Goal: Transaction & Acquisition: Purchase product/service

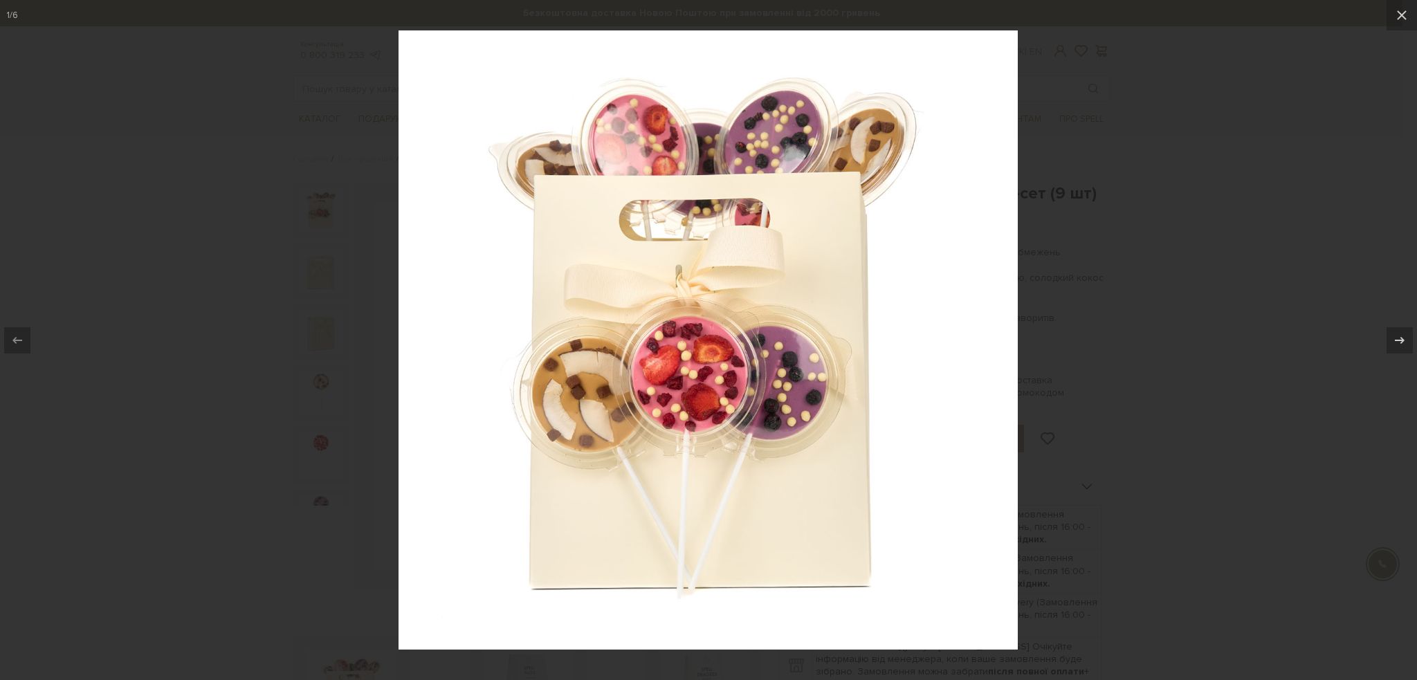
click at [215, 79] on div at bounding box center [708, 340] width 1417 height 680
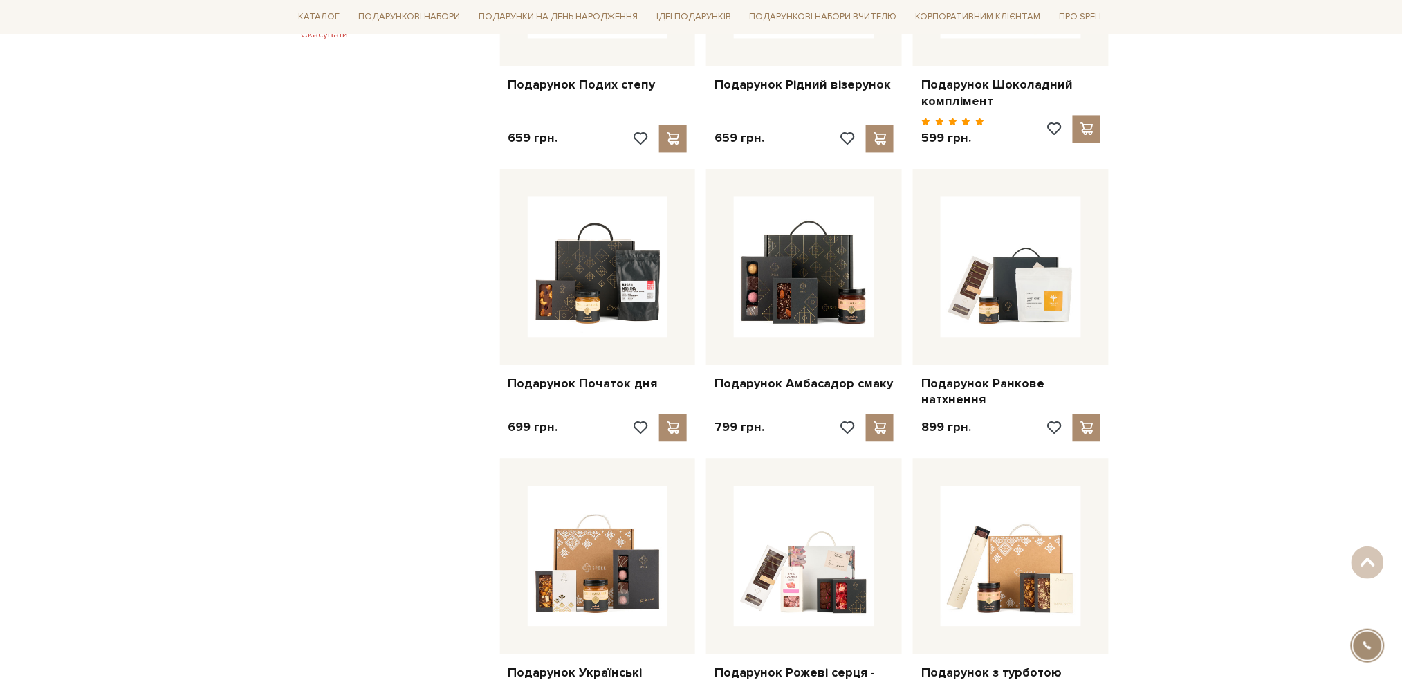
scroll to position [645, 0]
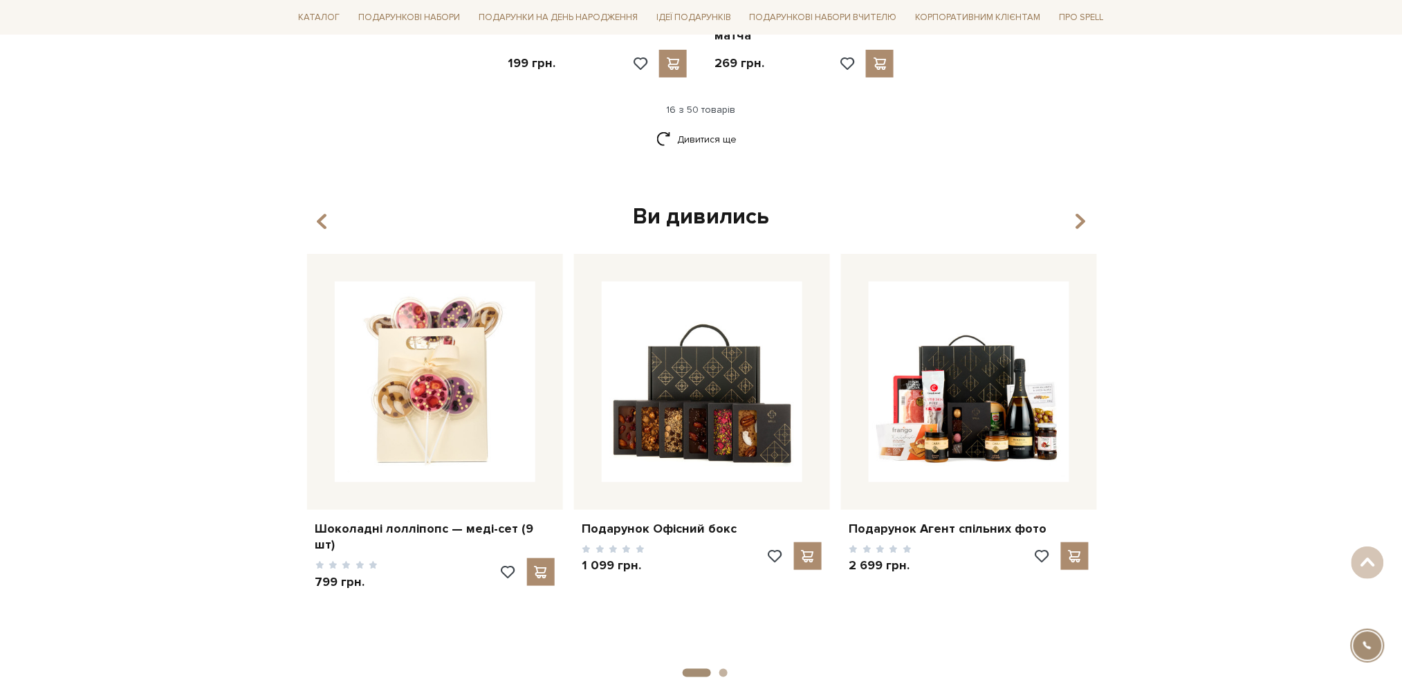
scroll to position [2029, 0]
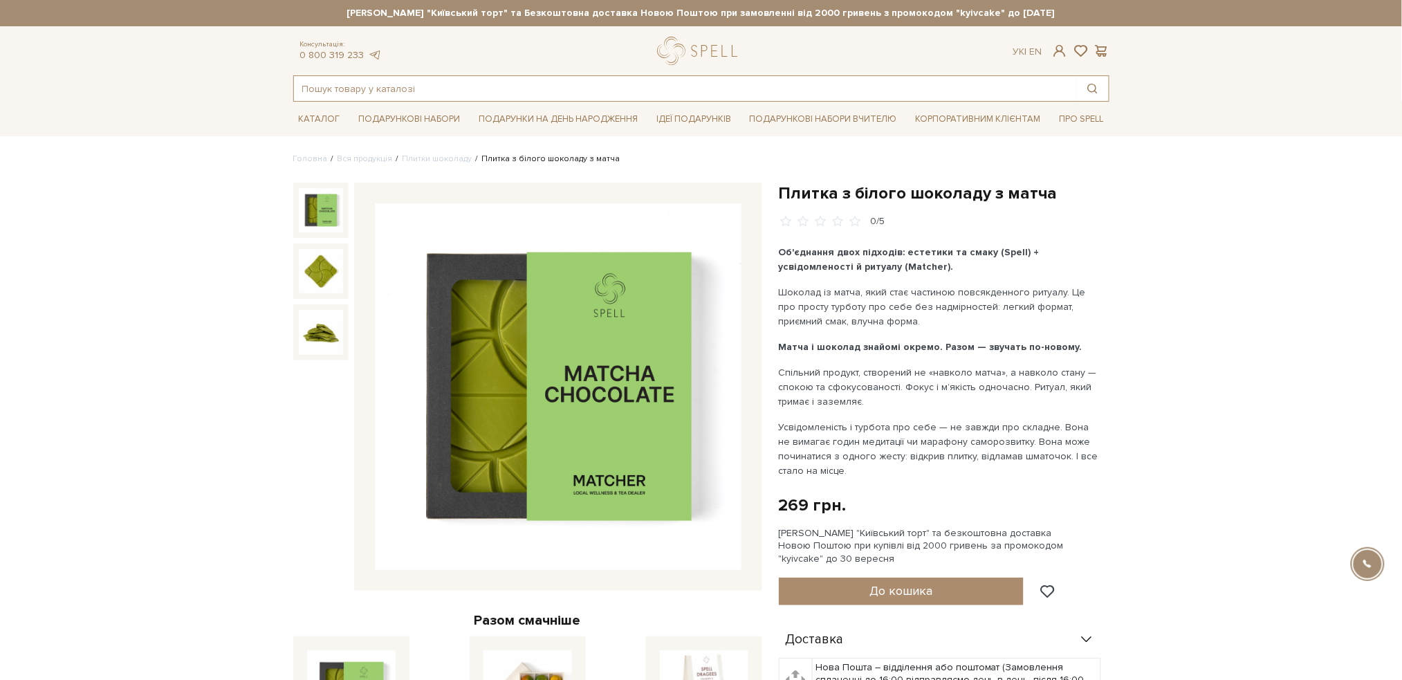
click at [432, 82] on input "text" at bounding box center [685, 88] width 783 height 25
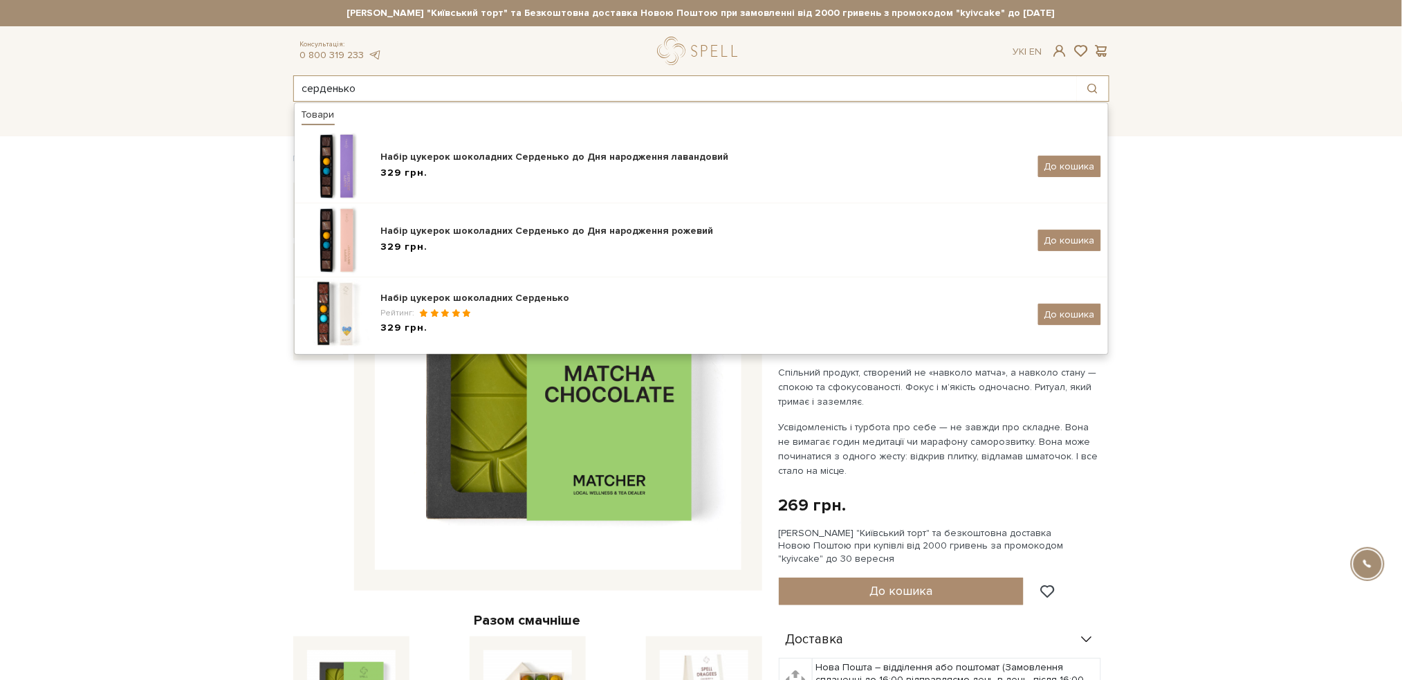
type input "серденько"
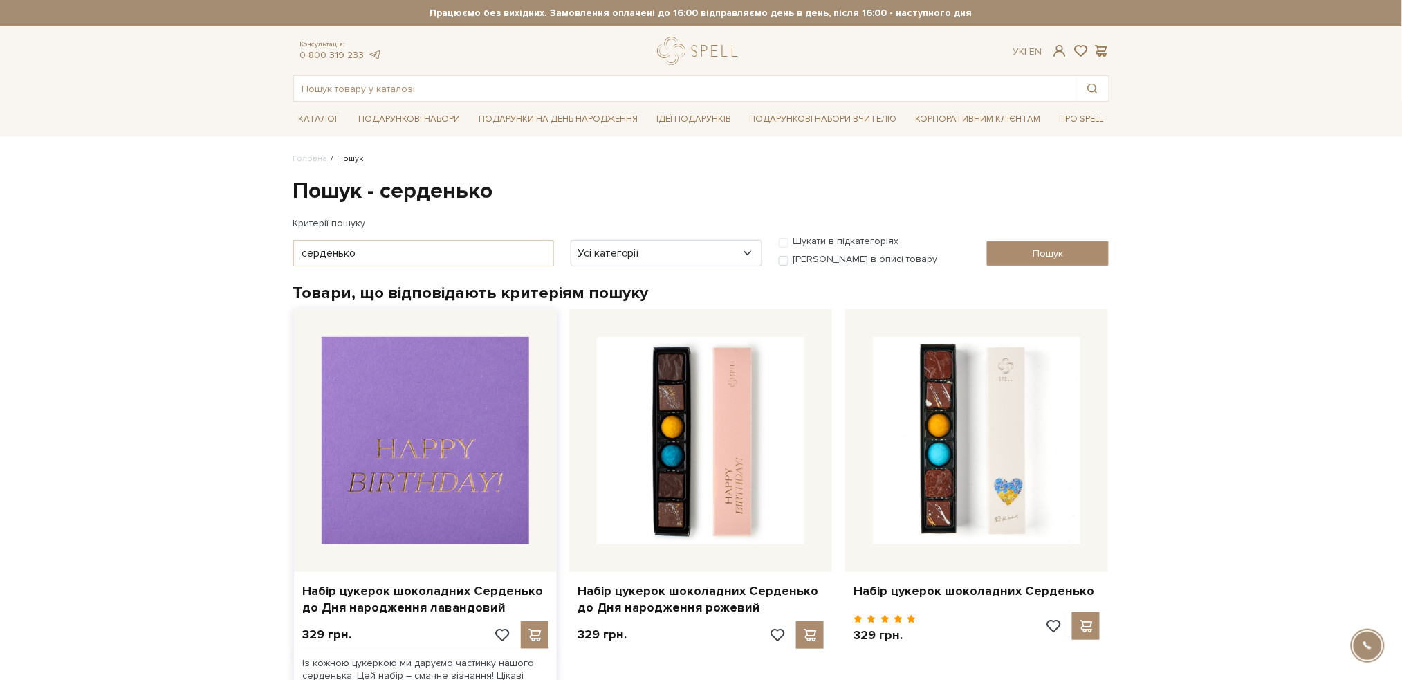
click at [400, 490] on img at bounding box center [426, 441] width 208 height 208
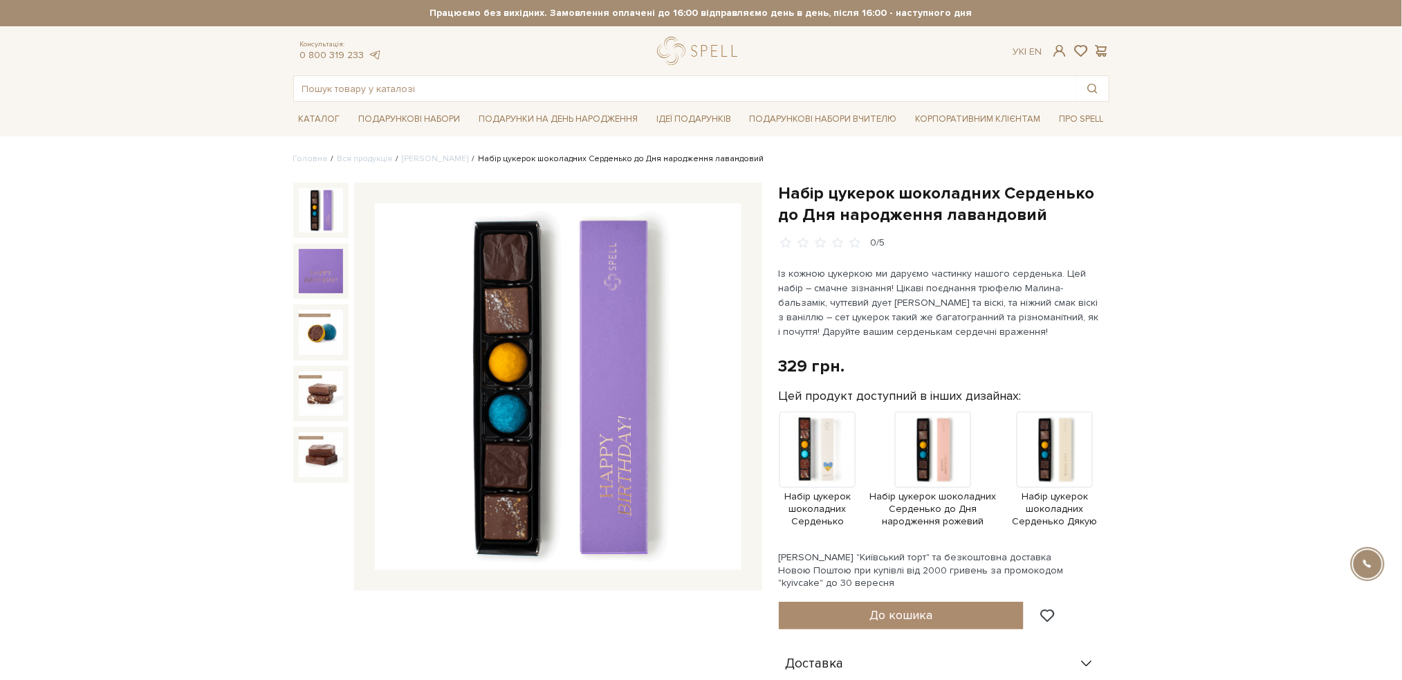
click at [1078, 190] on h1 "Набір цукерок шоколадних Серденько до Дня народження лавандовий" at bounding box center [944, 204] width 331 height 43
drag, startPoint x: 1083, startPoint y: 192, endPoint x: 777, endPoint y: 187, distance: 305.8
click at [777, 187] on div "Набір цукерок шоколадних Серденько до Дня народження лавандовий 0/5 329 грн. Оп…" at bounding box center [944, 582] width 347 height 799
copy h1 "Набір цукерок шоколадних Серденько"
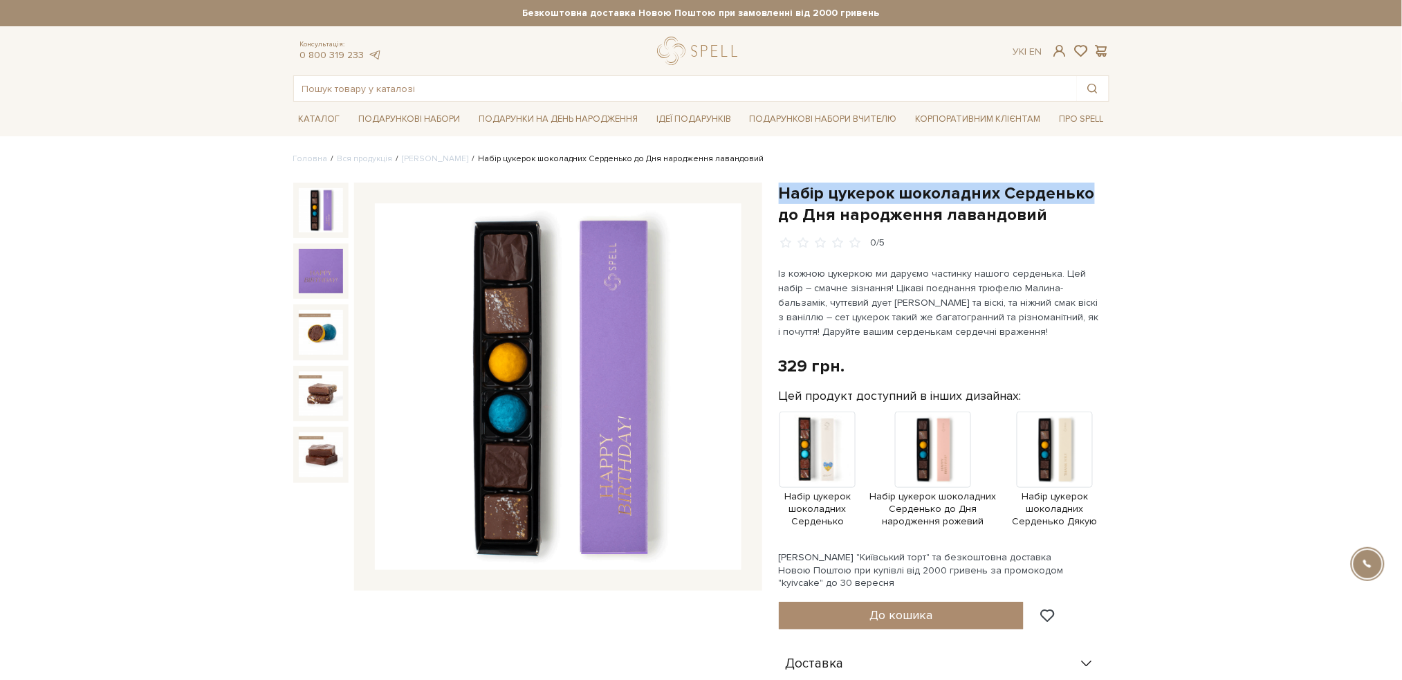
copy h1 "Набір цукерок шоколадних Серденько"
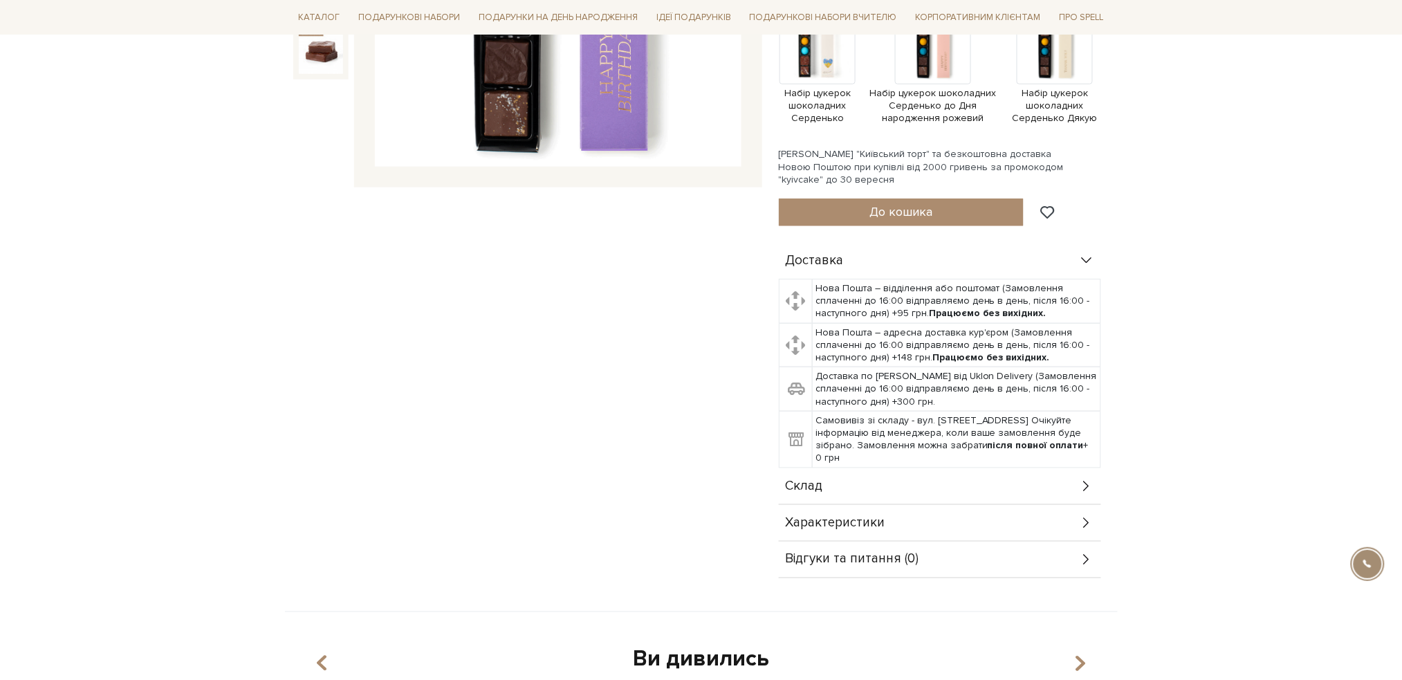
scroll to position [134, 0]
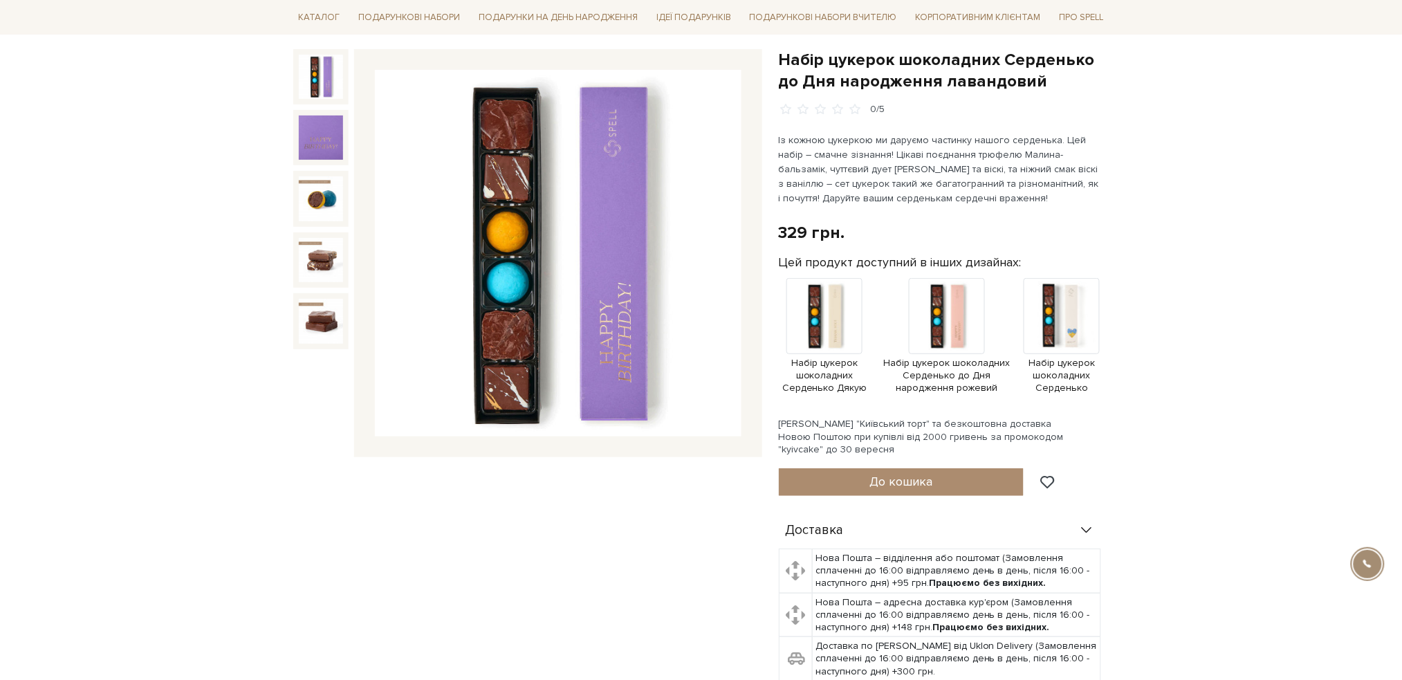
scroll to position [134, 0]
click at [941, 315] on img at bounding box center [947, 316] width 76 height 76
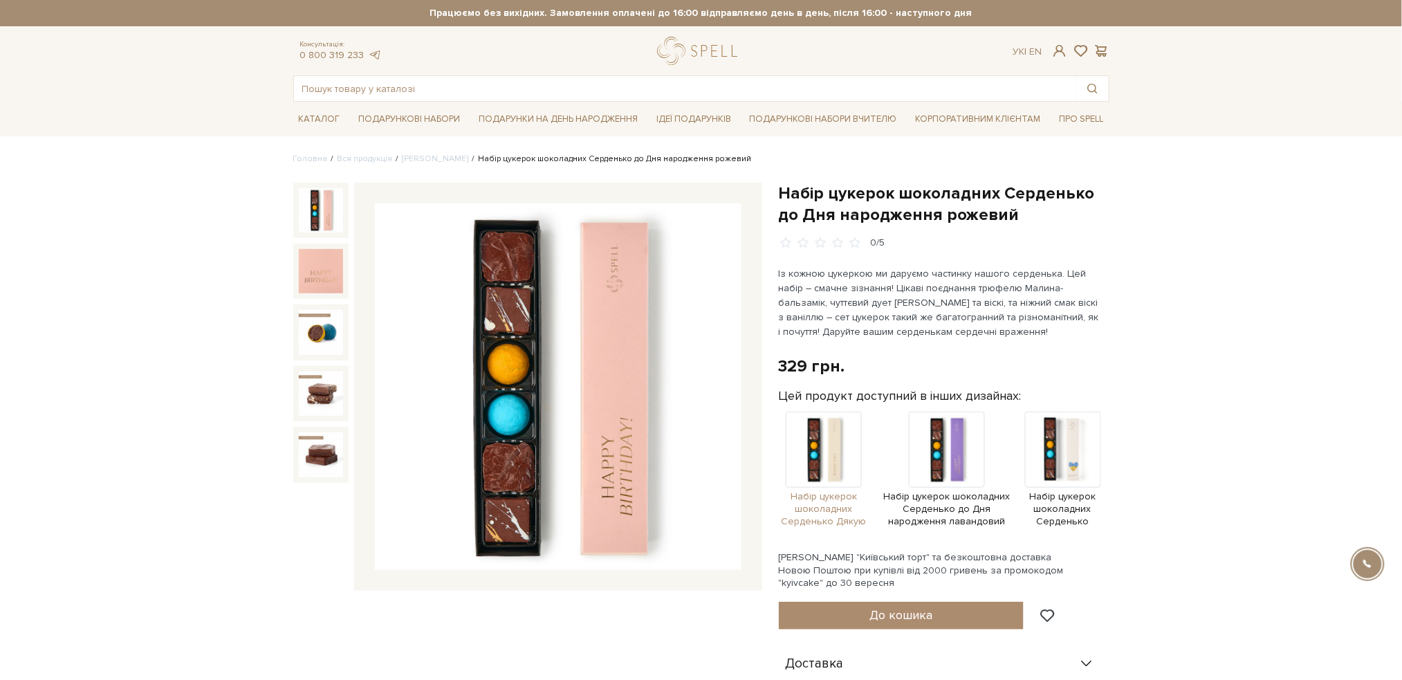
click at [826, 434] on img at bounding box center [824, 450] width 76 height 76
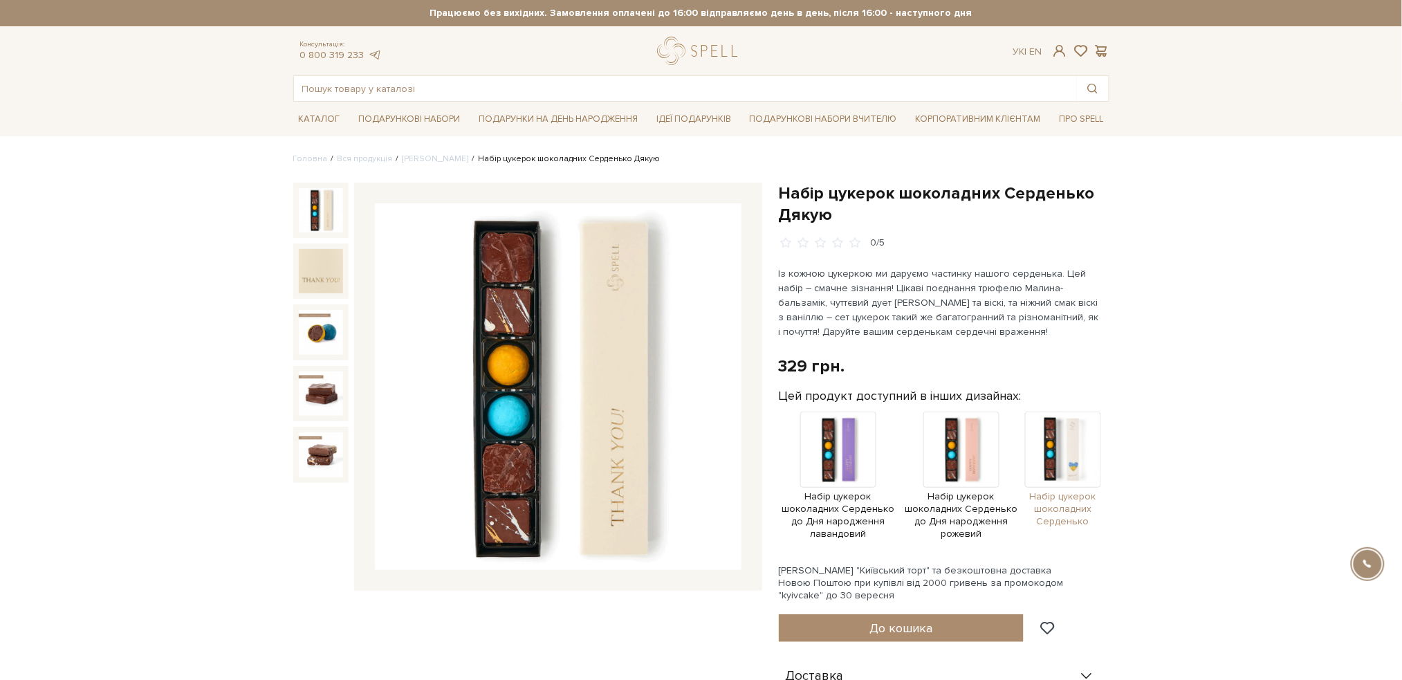
click at [1059, 463] on img at bounding box center [1063, 450] width 76 height 76
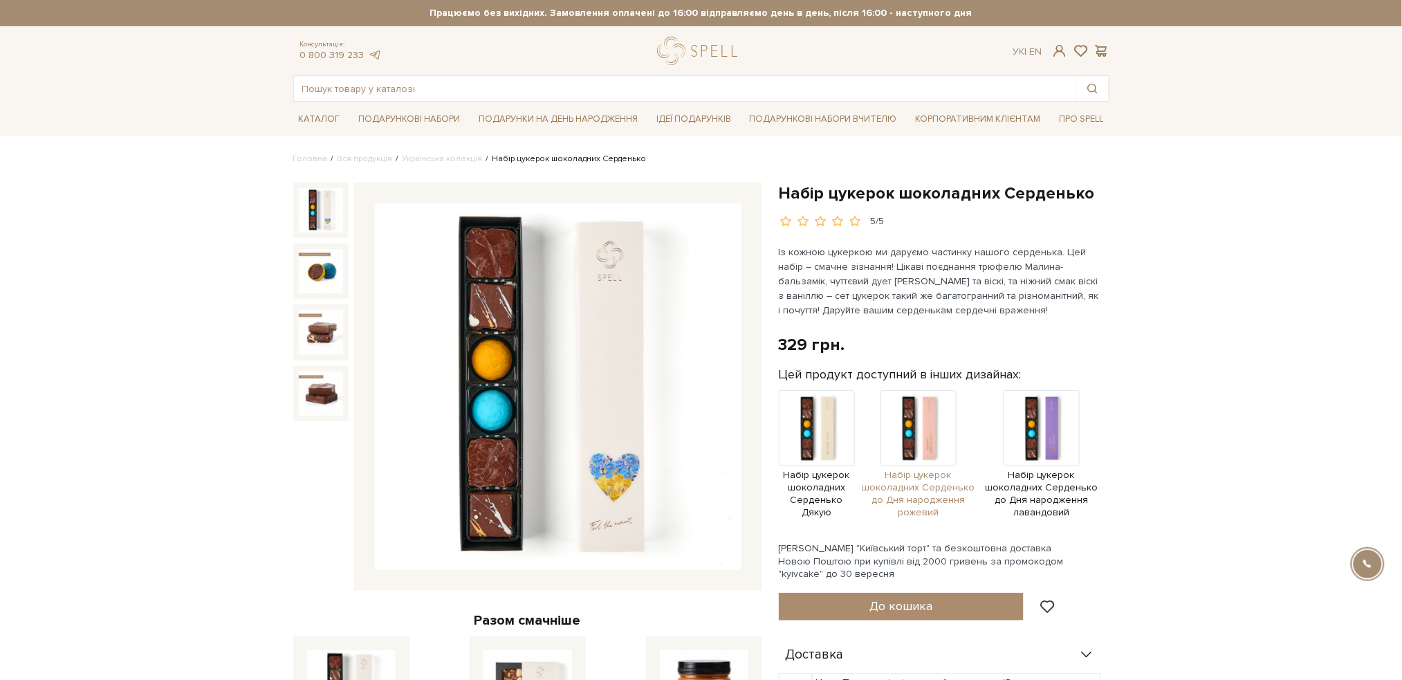
click at [908, 432] on img at bounding box center [919, 428] width 76 height 76
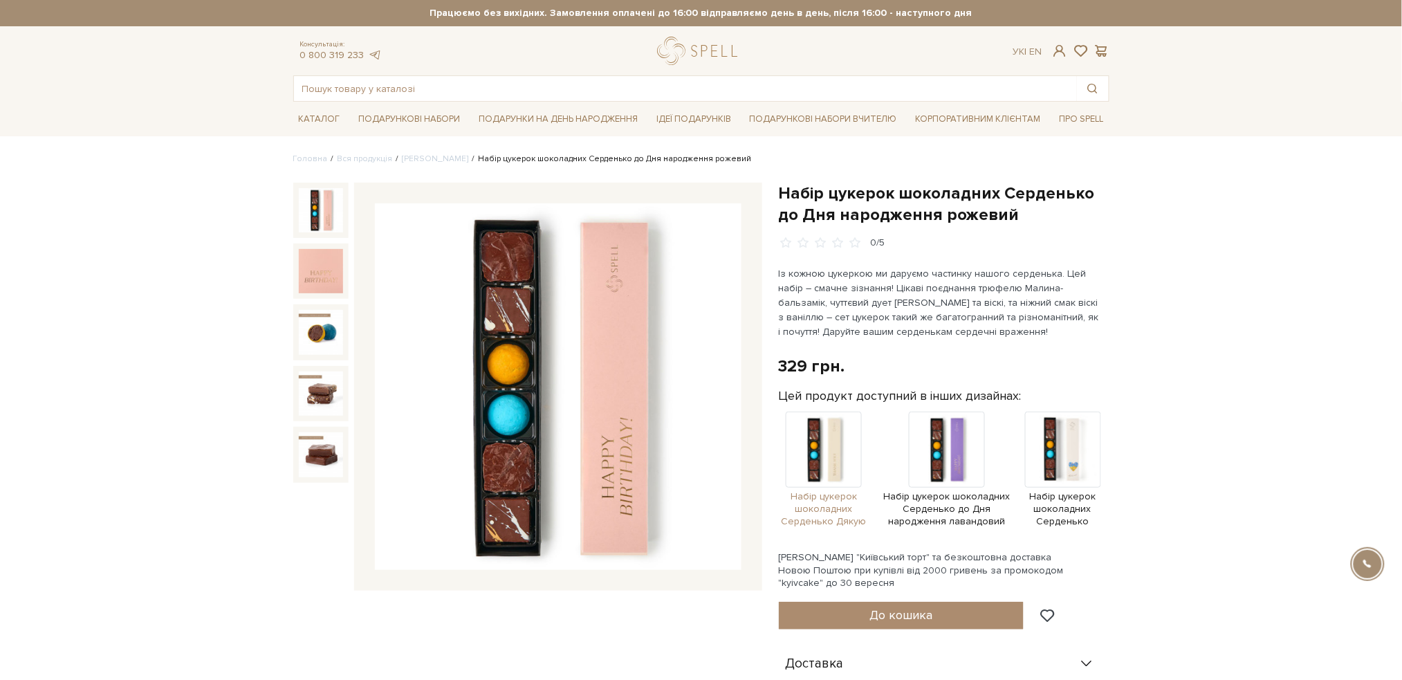
click at [819, 448] on img at bounding box center [824, 450] width 76 height 76
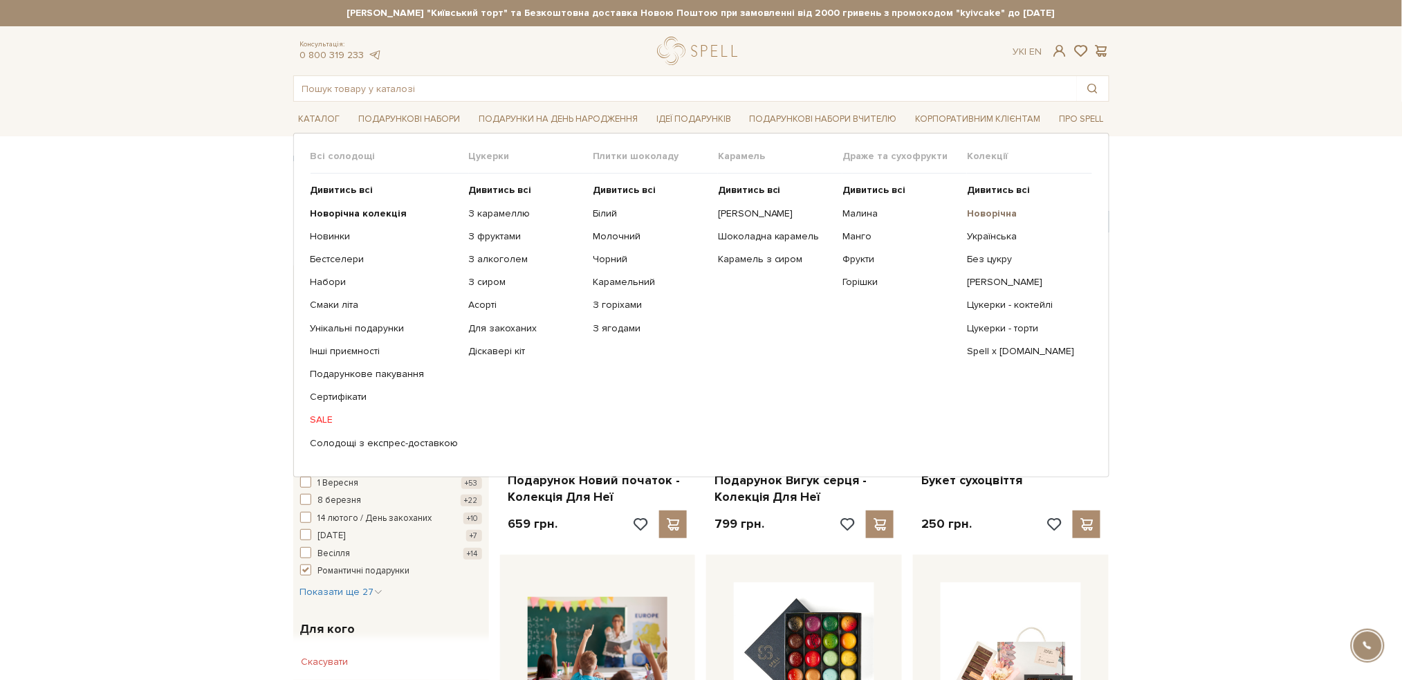
click at [980, 211] on b "Новорічна" at bounding box center [992, 214] width 50 height 12
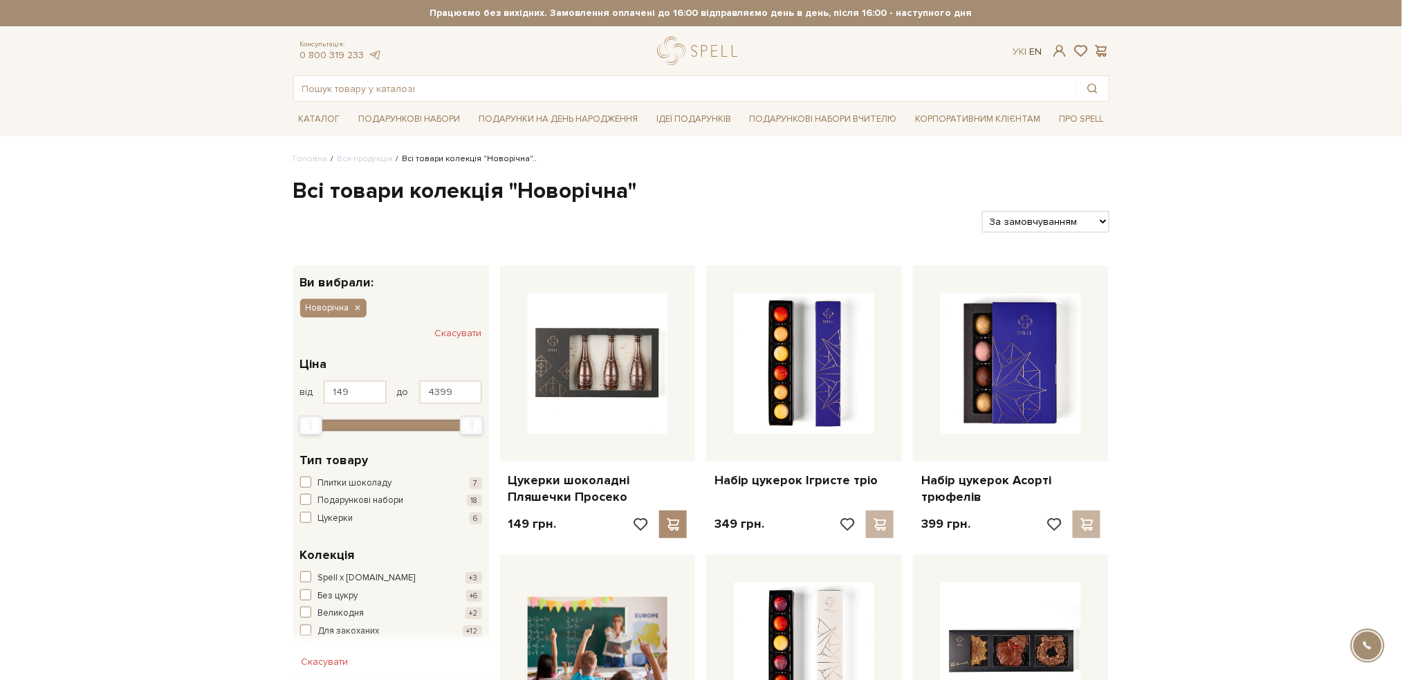
click at [1036, 50] on link "En" at bounding box center [1035, 52] width 12 height 12
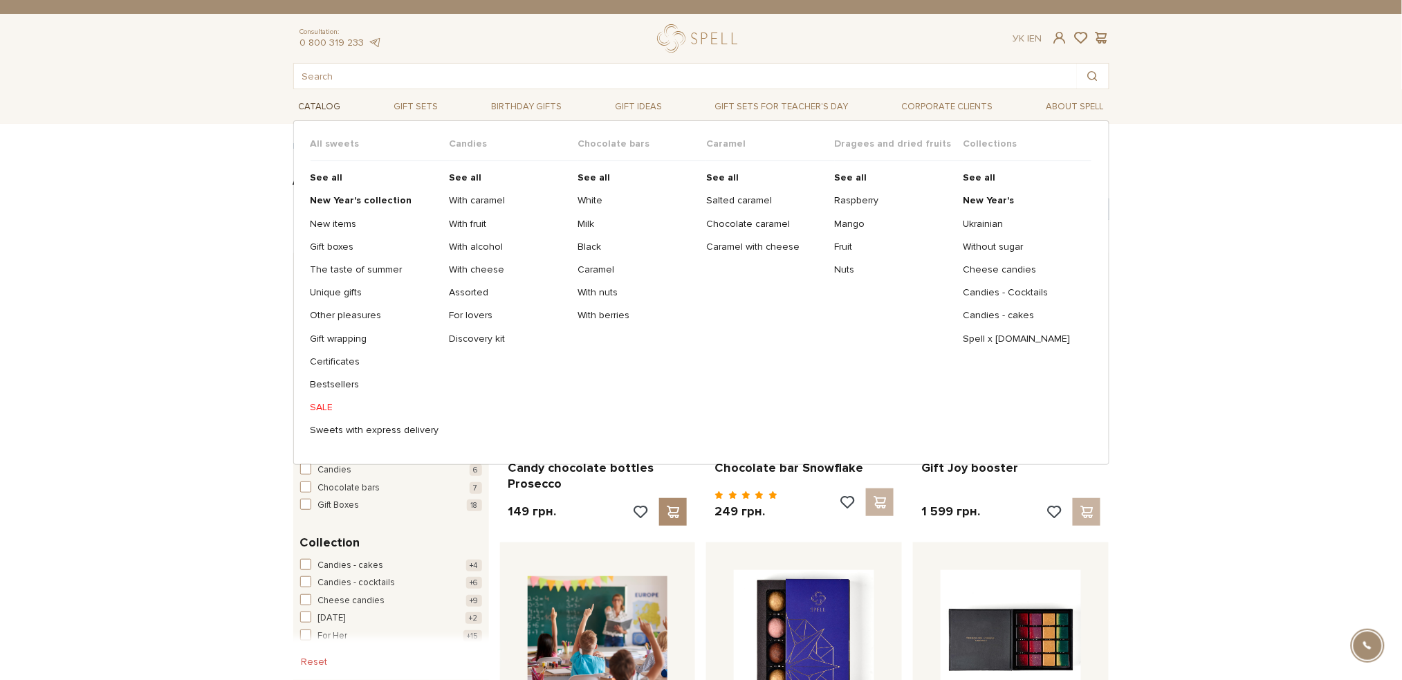
click at [304, 103] on link "Catalog" at bounding box center [319, 106] width 53 height 21
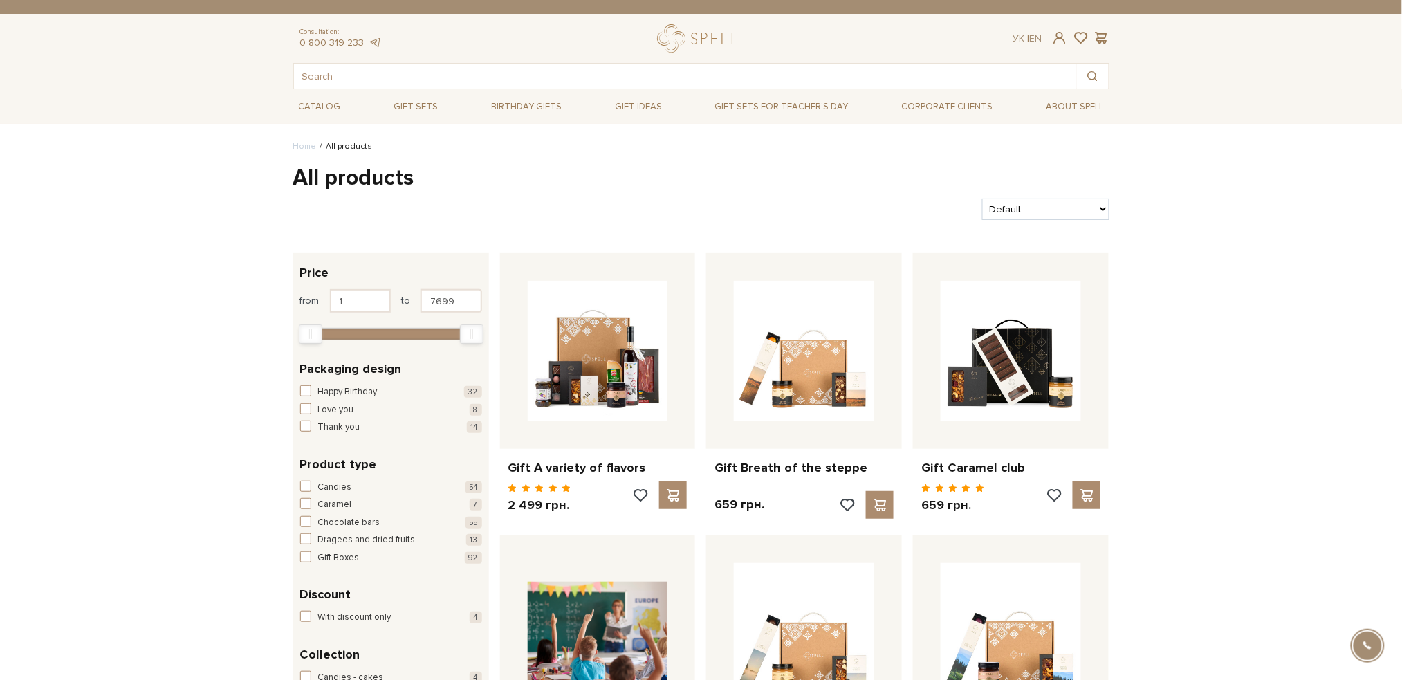
click at [301, 149] on link "Home" at bounding box center [305, 146] width 24 height 10
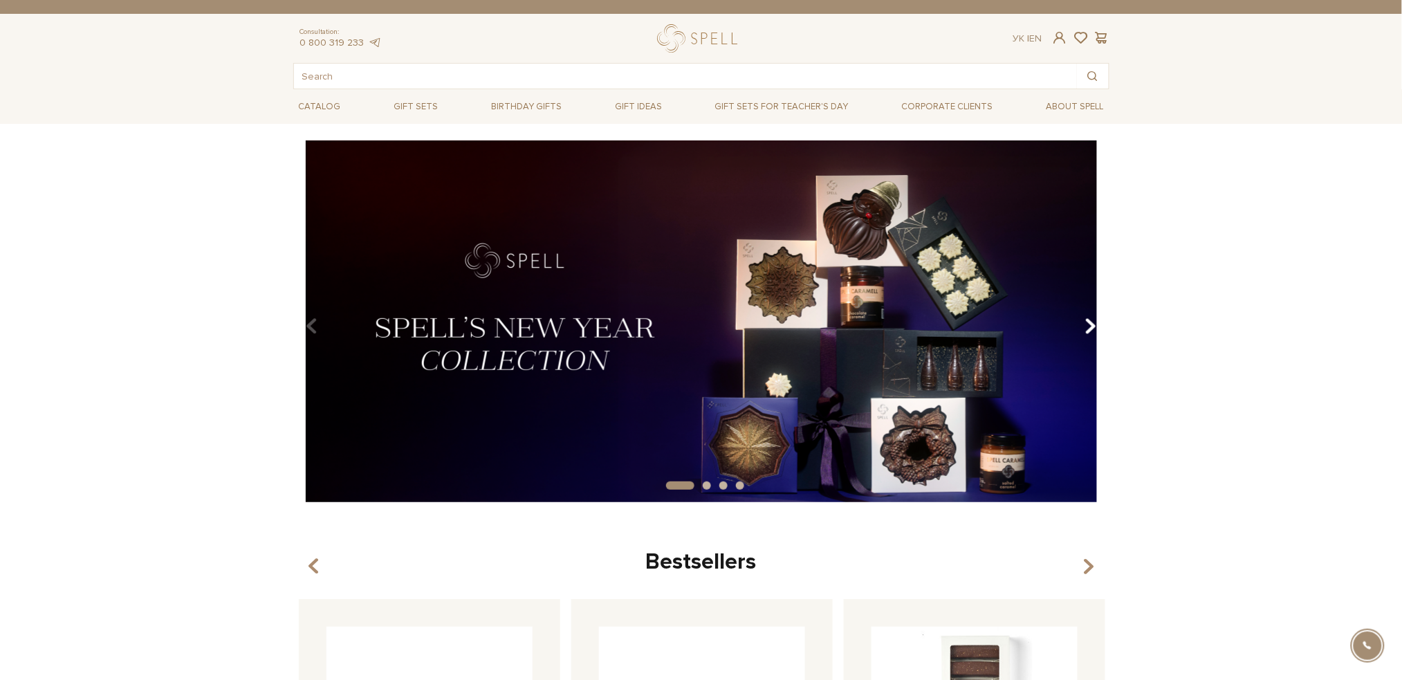
click at [1094, 329] on icon "Carousel Navigation" at bounding box center [1091, 327] width 12 height 24
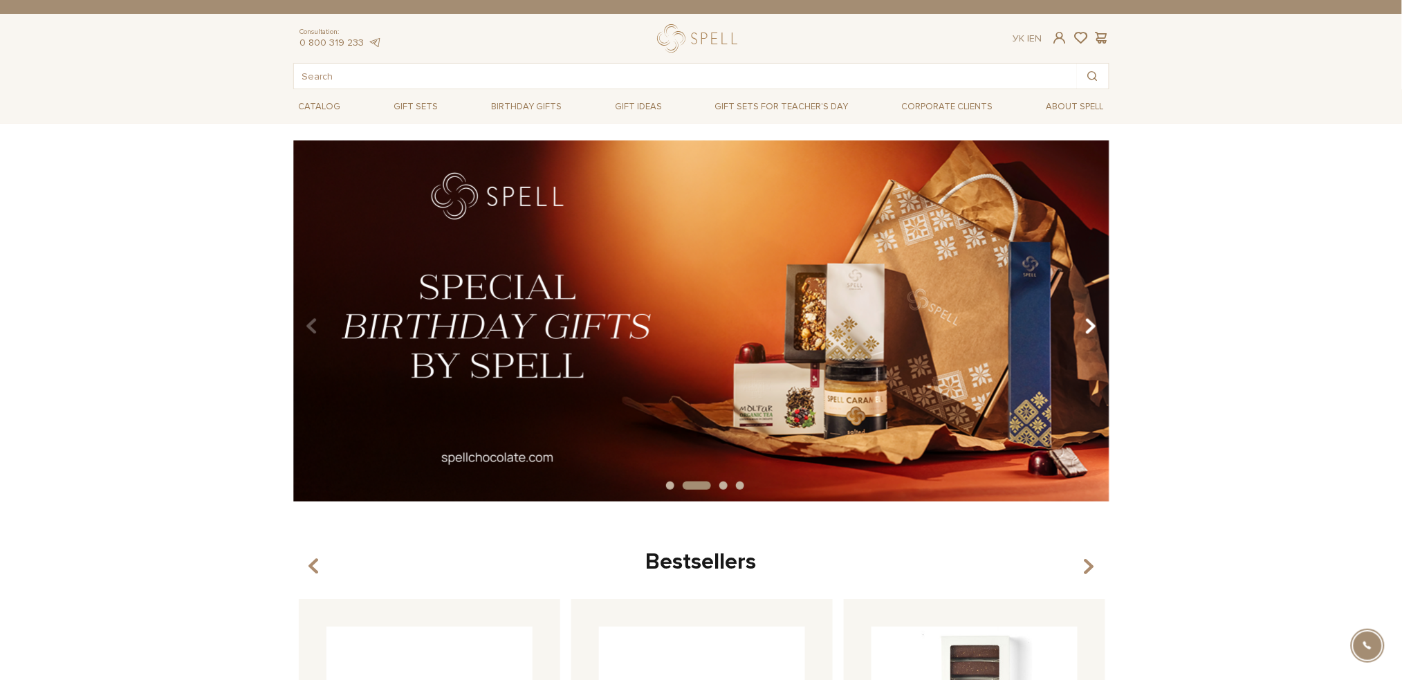
click at [1094, 329] on icon "Carousel Navigation" at bounding box center [1091, 327] width 12 height 24
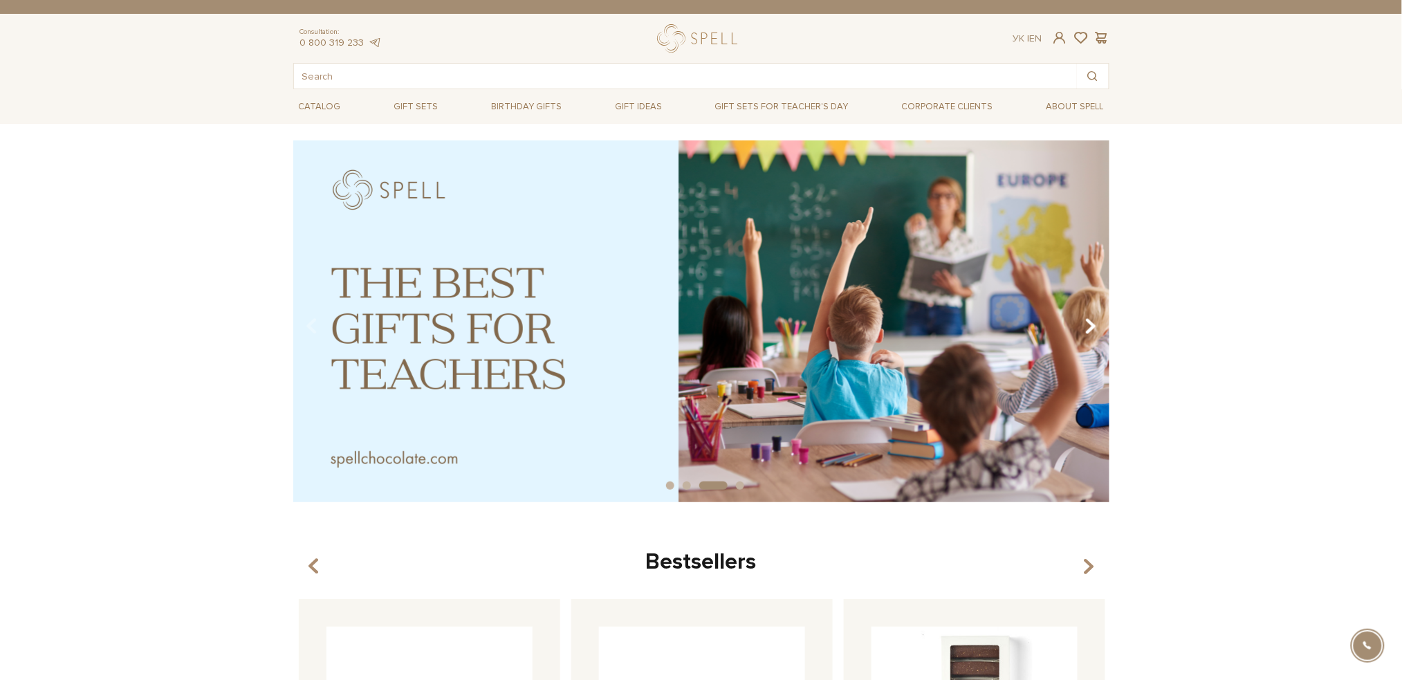
click at [1094, 329] on icon "Carousel Navigation" at bounding box center [1091, 327] width 12 height 24
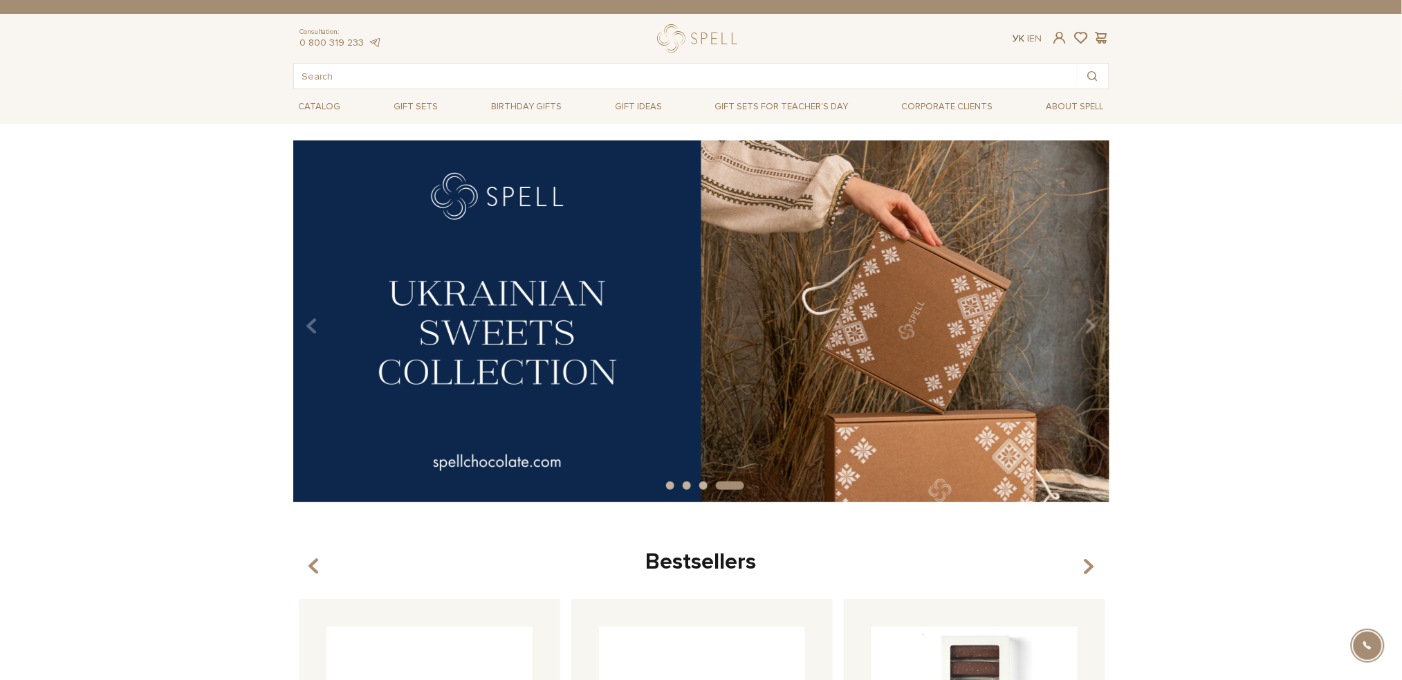
click at [1013, 35] on link "Ук" at bounding box center [1019, 39] width 12 height 12
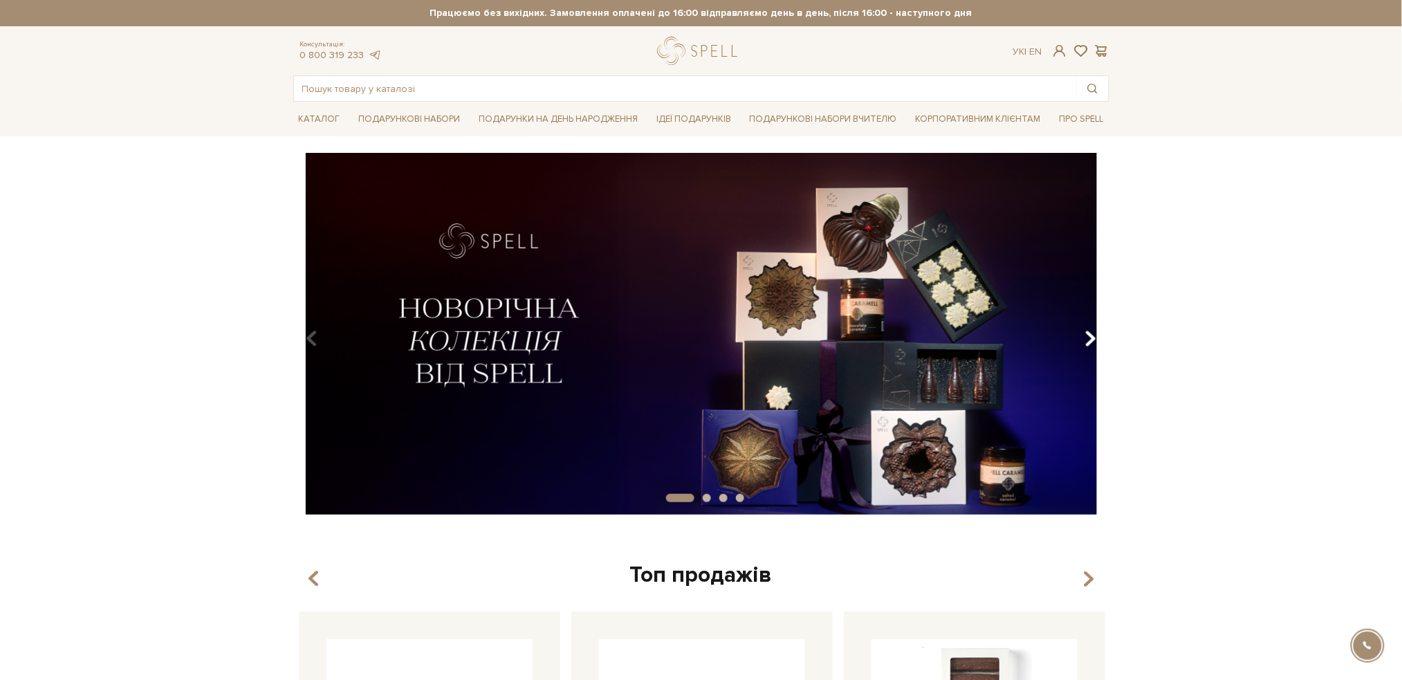
click at [1091, 339] on icon "Carousel Navigation" at bounding box center [1091, 339] width 12 height 24
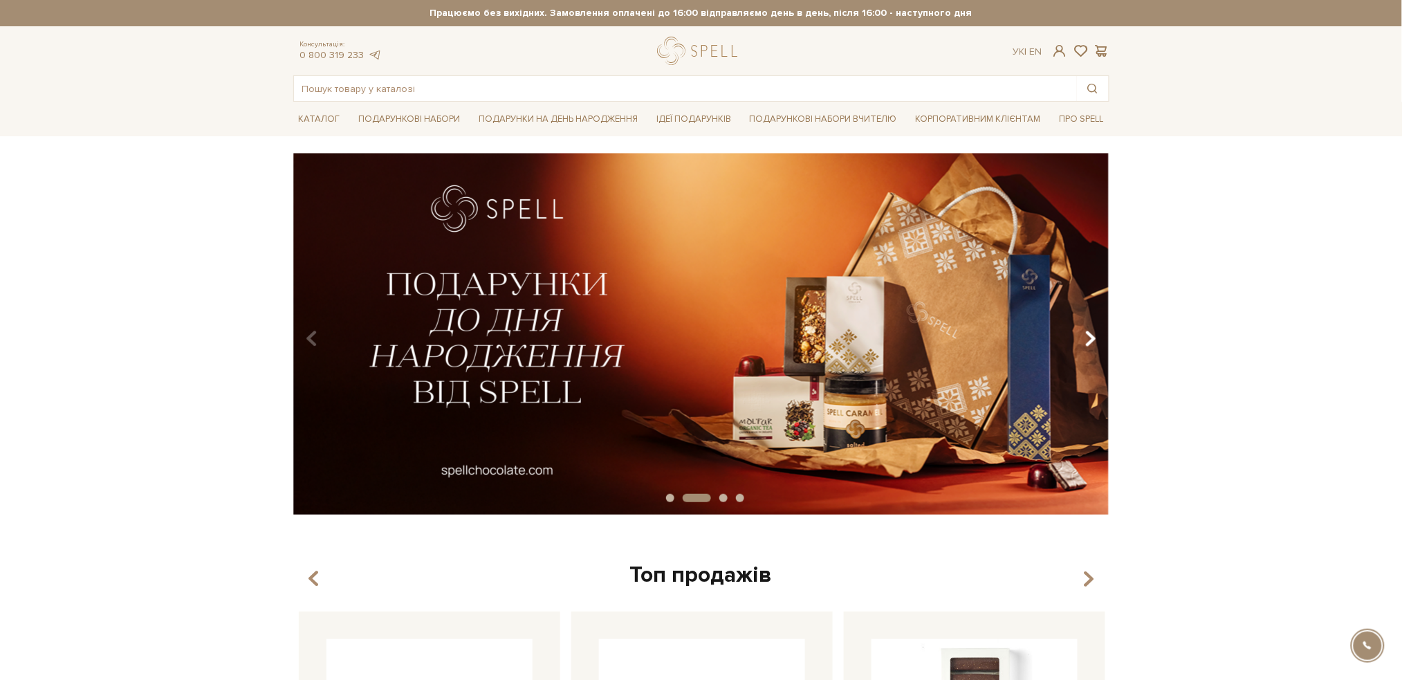
click at [1091, 339] on icon "Carousel Navigation" at bounding box center [1091, 339] width 12 height 24
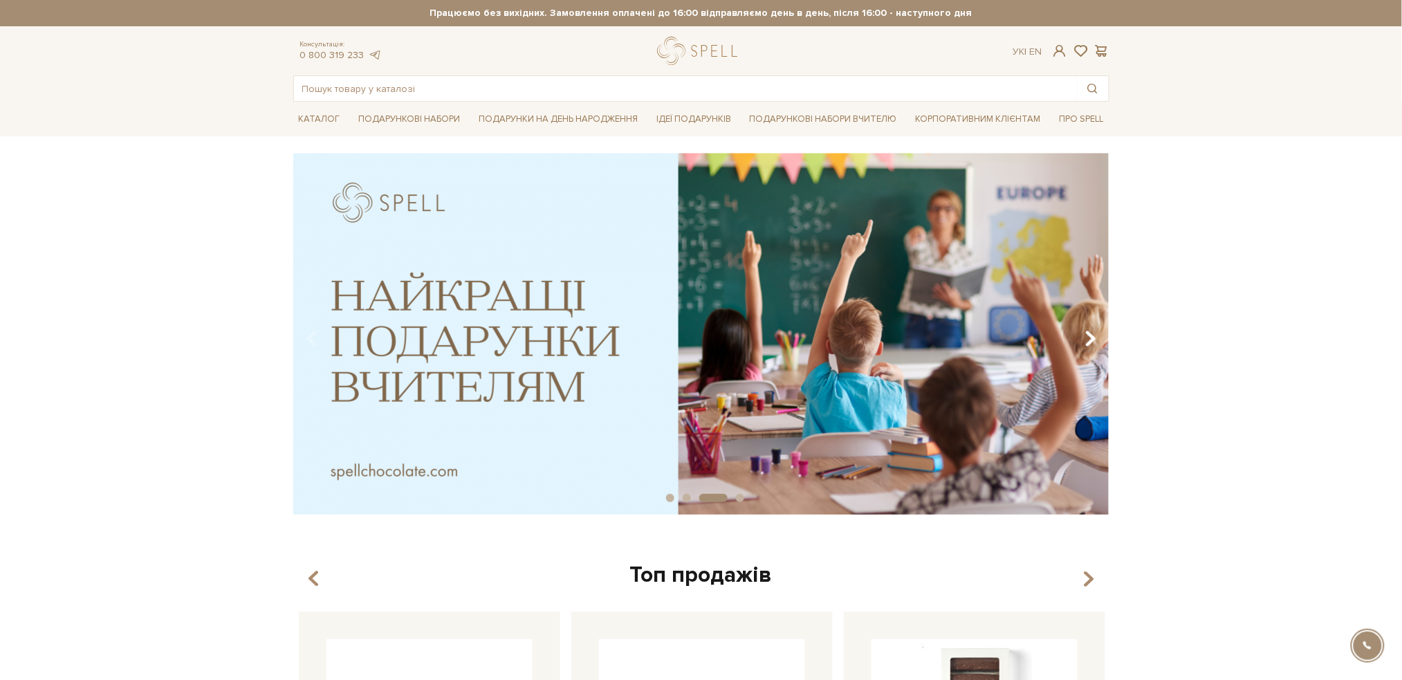
click at [1091, 339] on icon "Carousel Navigation" at bounding box center [1091, 339] width 12 height 24
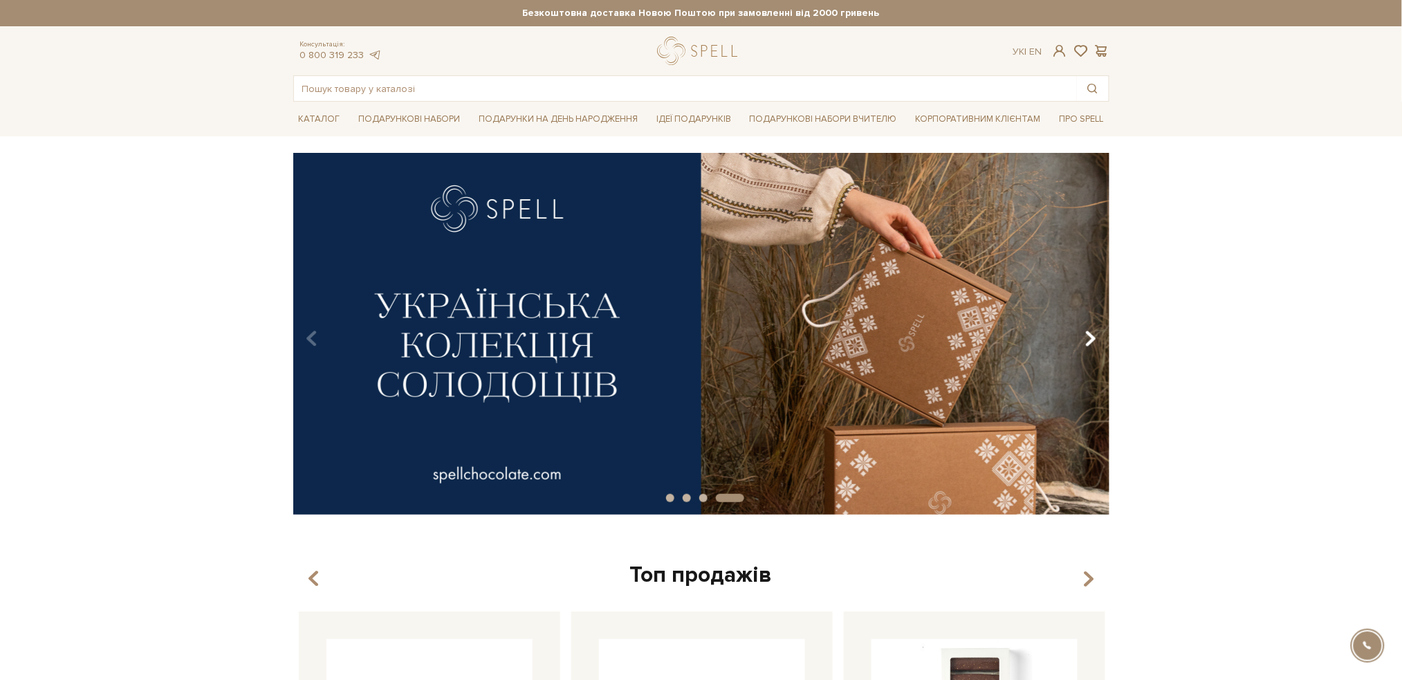
click at [1091, 339] on icon "Carousel Navigation" at bounding box center [1091, 339] width 12 height 24
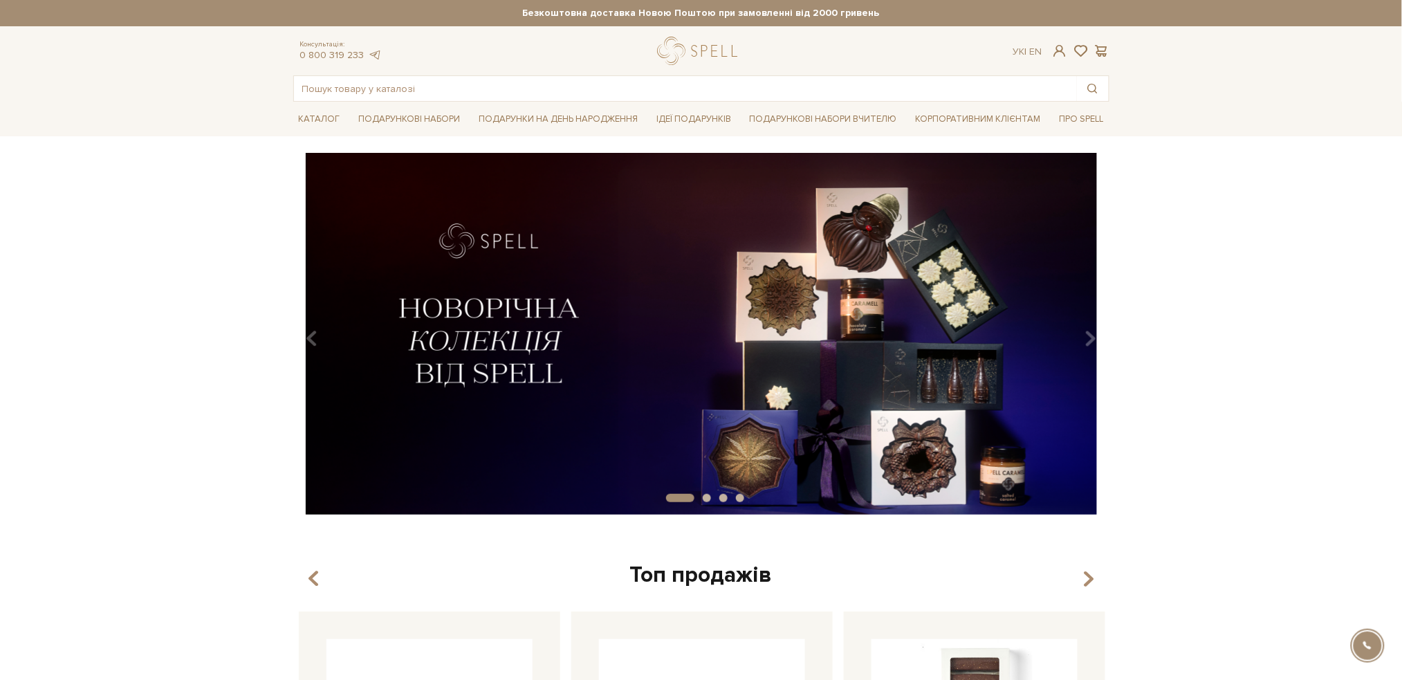
click at [661, 281] on img at bounding box center [701, 334] width 816 height 362
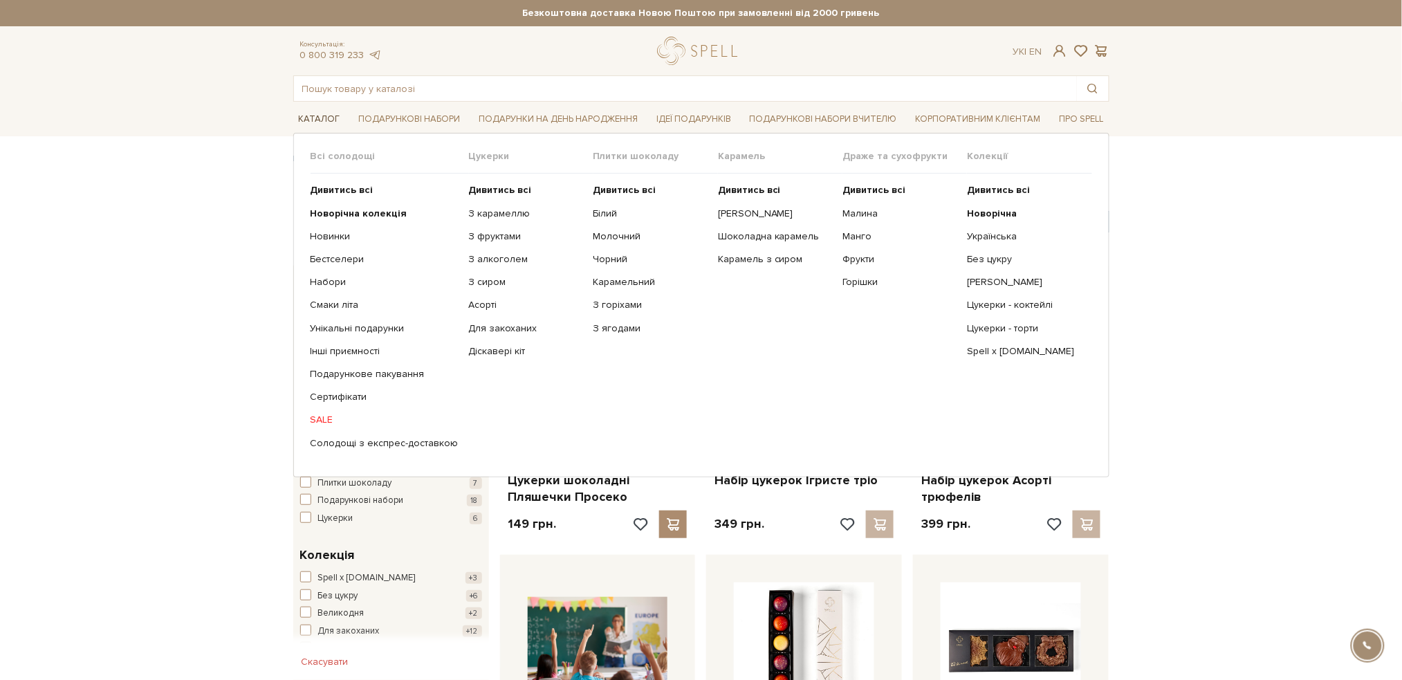
click at [315, 116] on link "Каталог" at bounding box center [319, 119] width 53 height 21
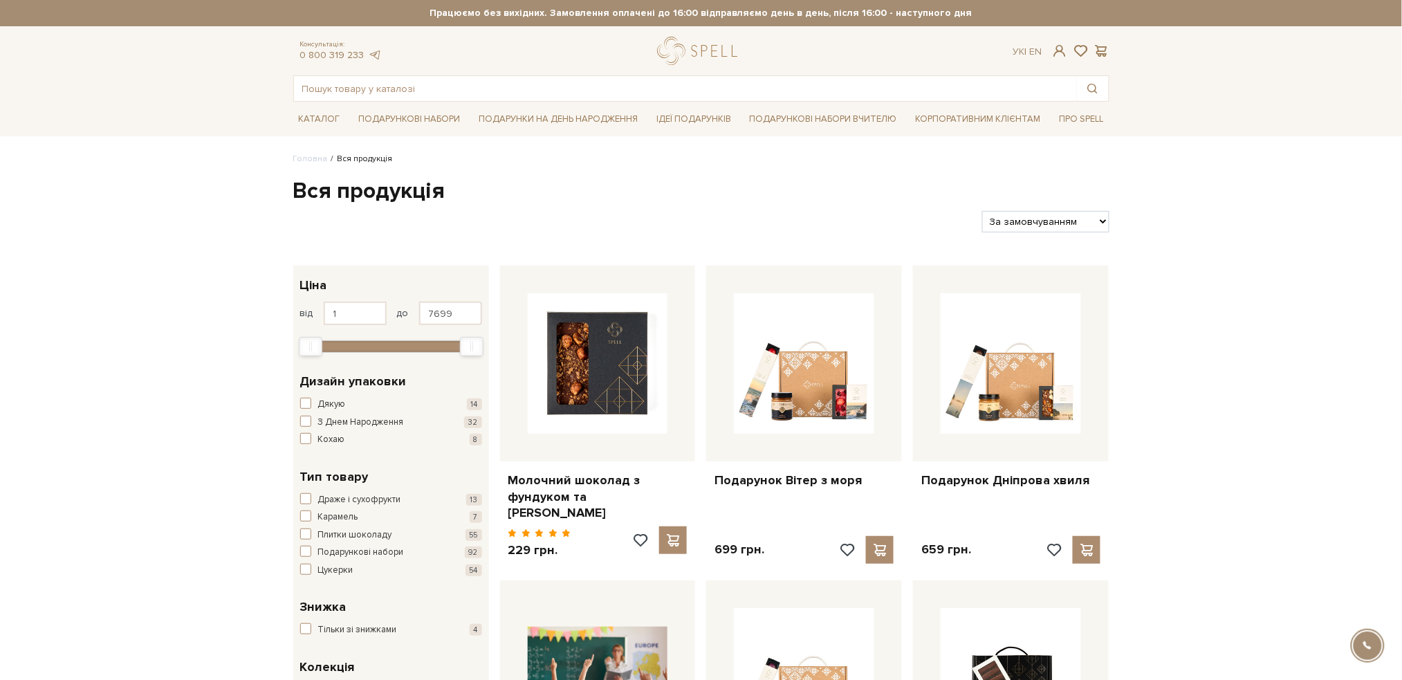
click at [257, 92] on header "[PERSON_NAME] "Київський торт" та Безкоштовна доставка Новою Поштою при замовле…" at bounding box center [701, 51] width 1402 height 102
click at [303, 158] on link "Головна" at bounding box center [310, 159] width 35 height 10
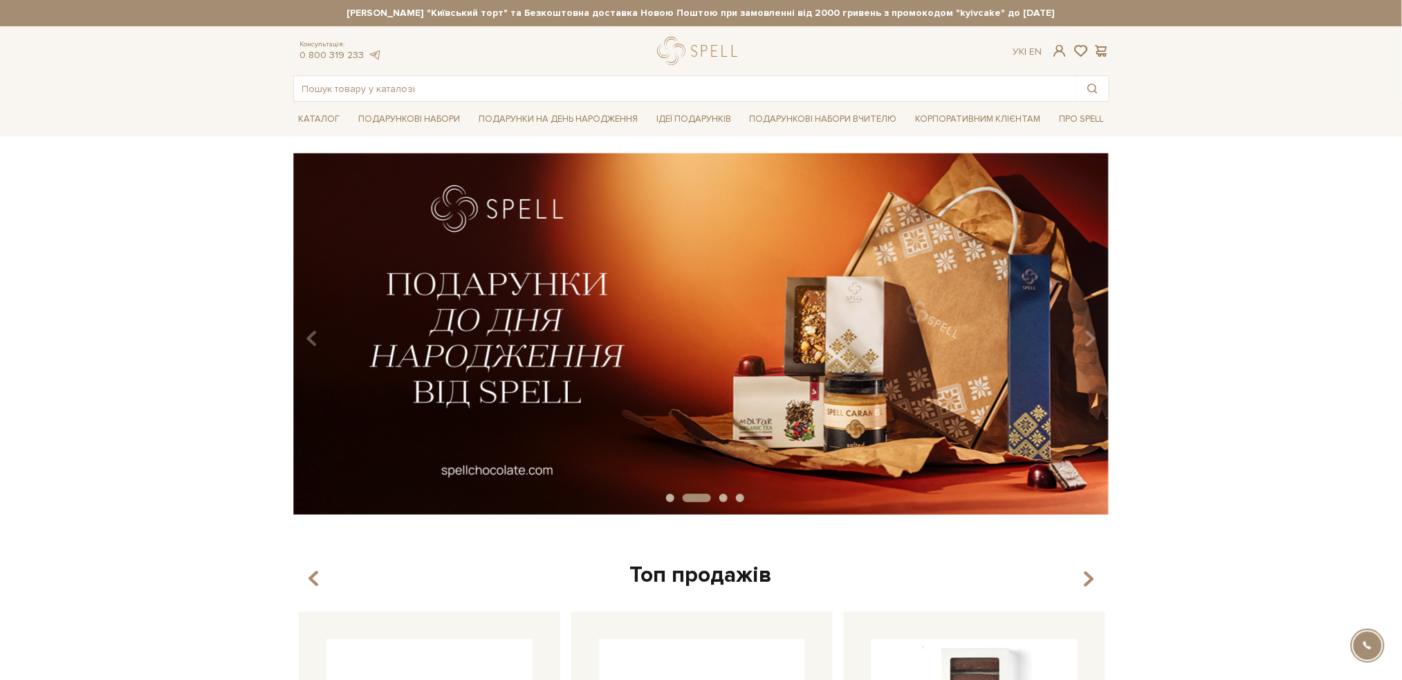
click at [102, 360] on div "slide 3 of 4" at bounding box center [701, 329] width 1402 height 352
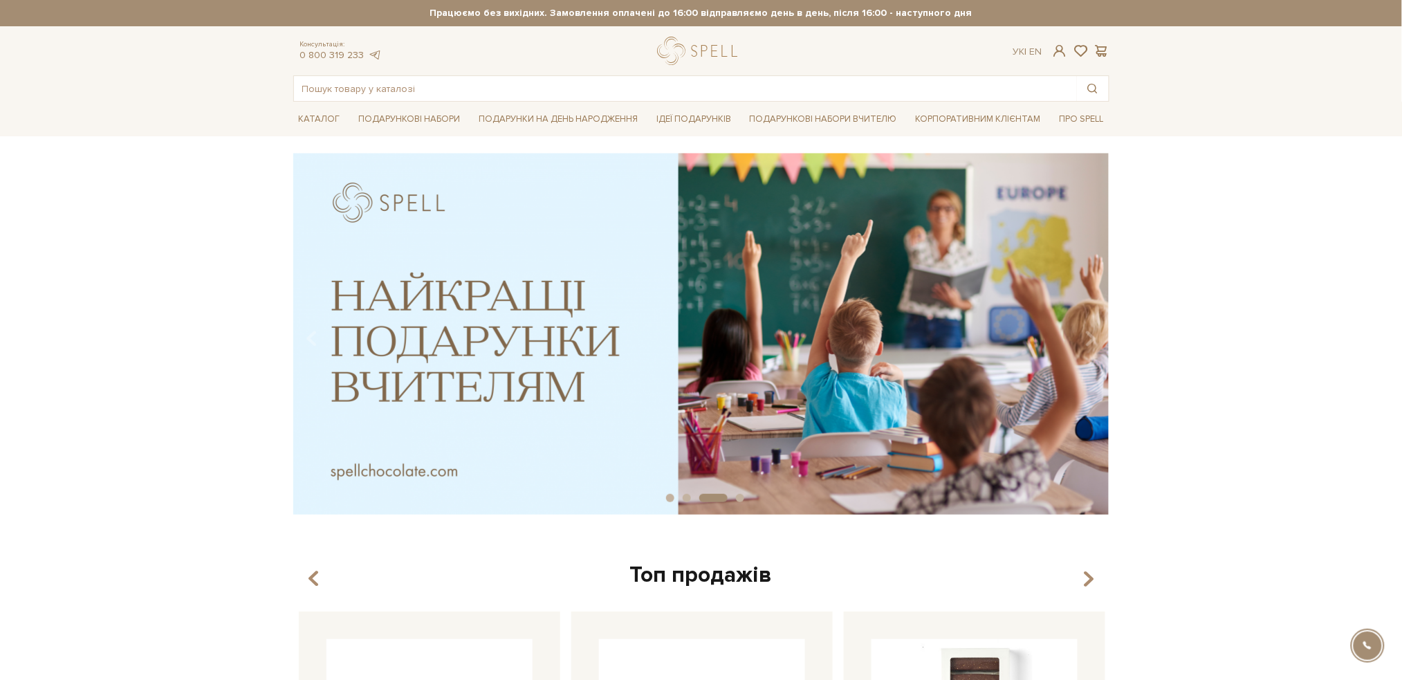
click at [113, 380] on div "slide 4 of 4" at bounding box center [701, 329] width 1402 height 352
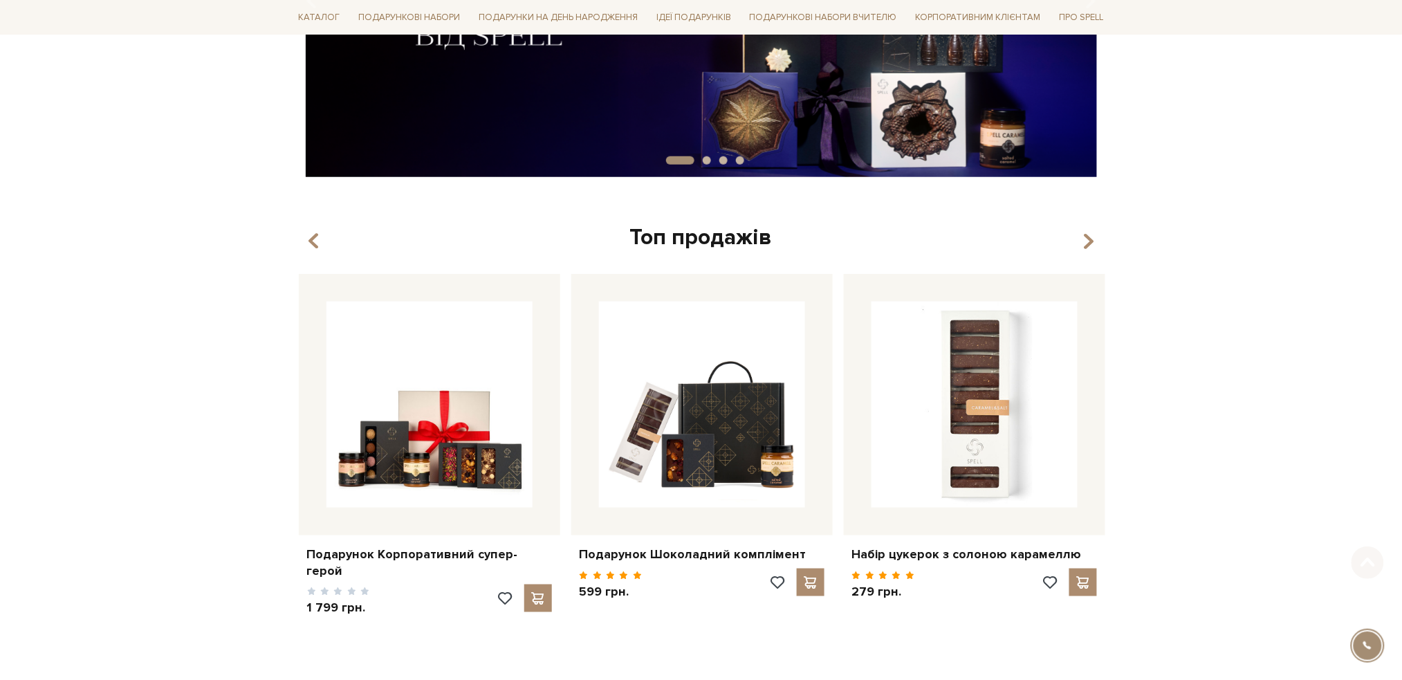
scroll to position [369, 0]
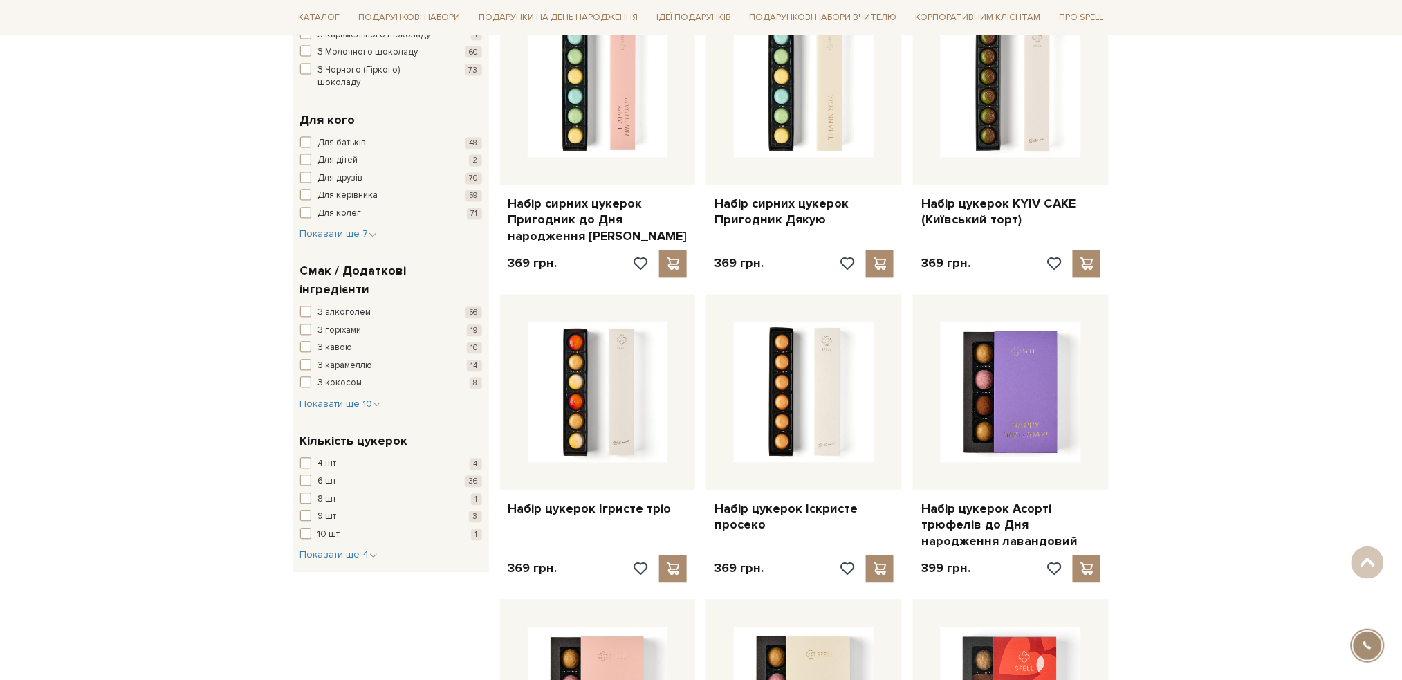
scroll to position [922, 0]
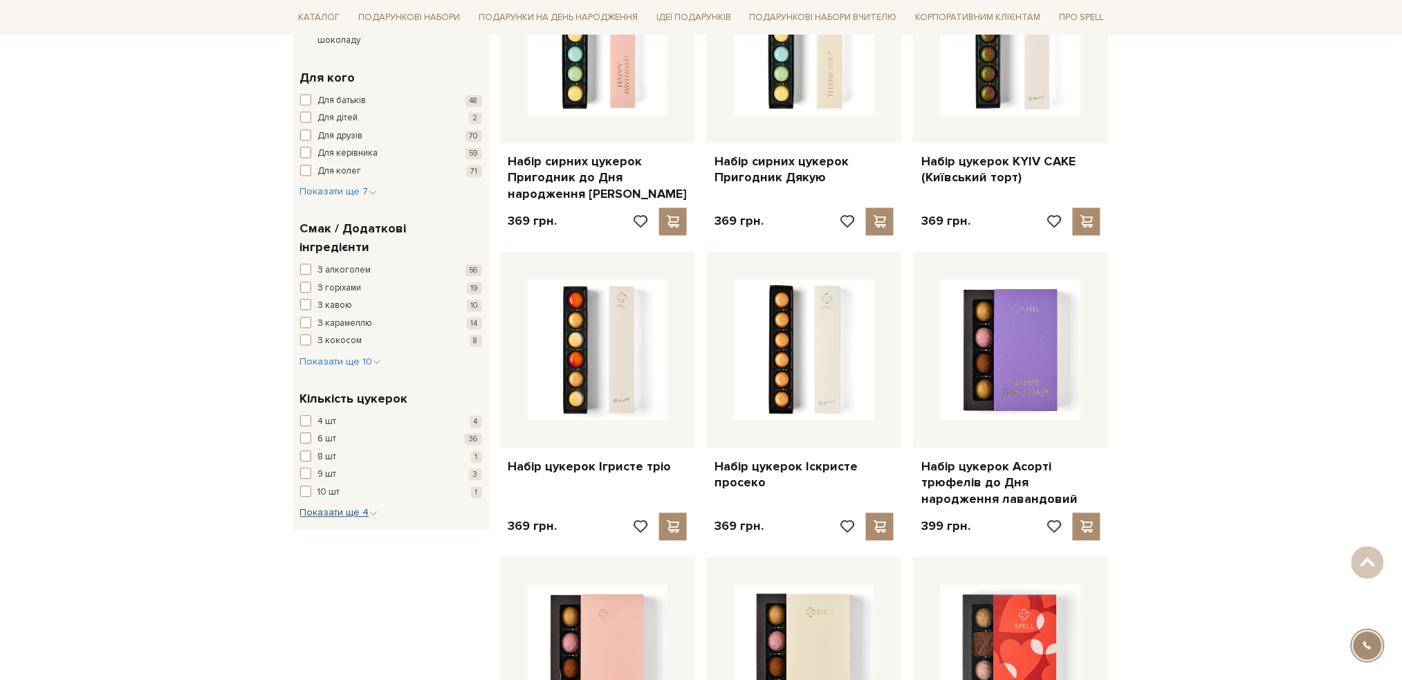
click at [359, 507] on span "Показати ще 4" at bounding box center [338, 513] width 77 height 12
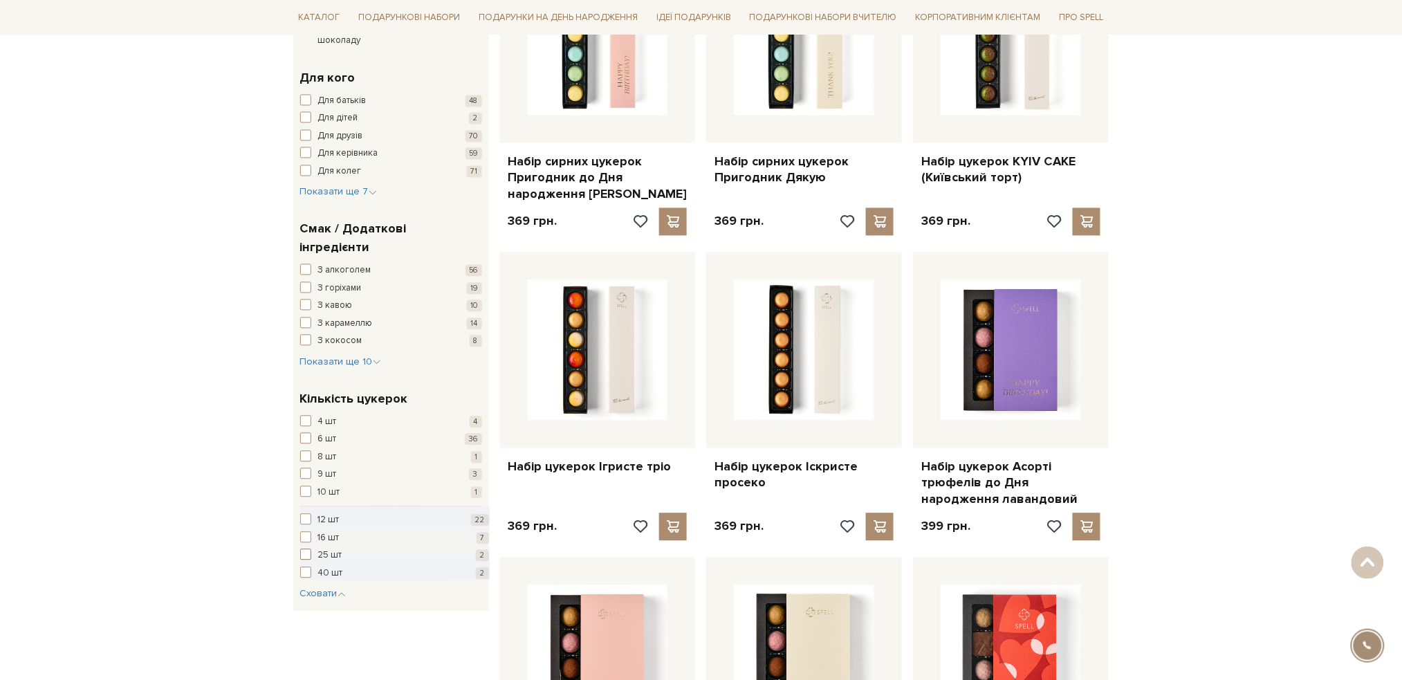
click at [304, 549] on span "button" at bounding box center [305, 554] width 11 height 11
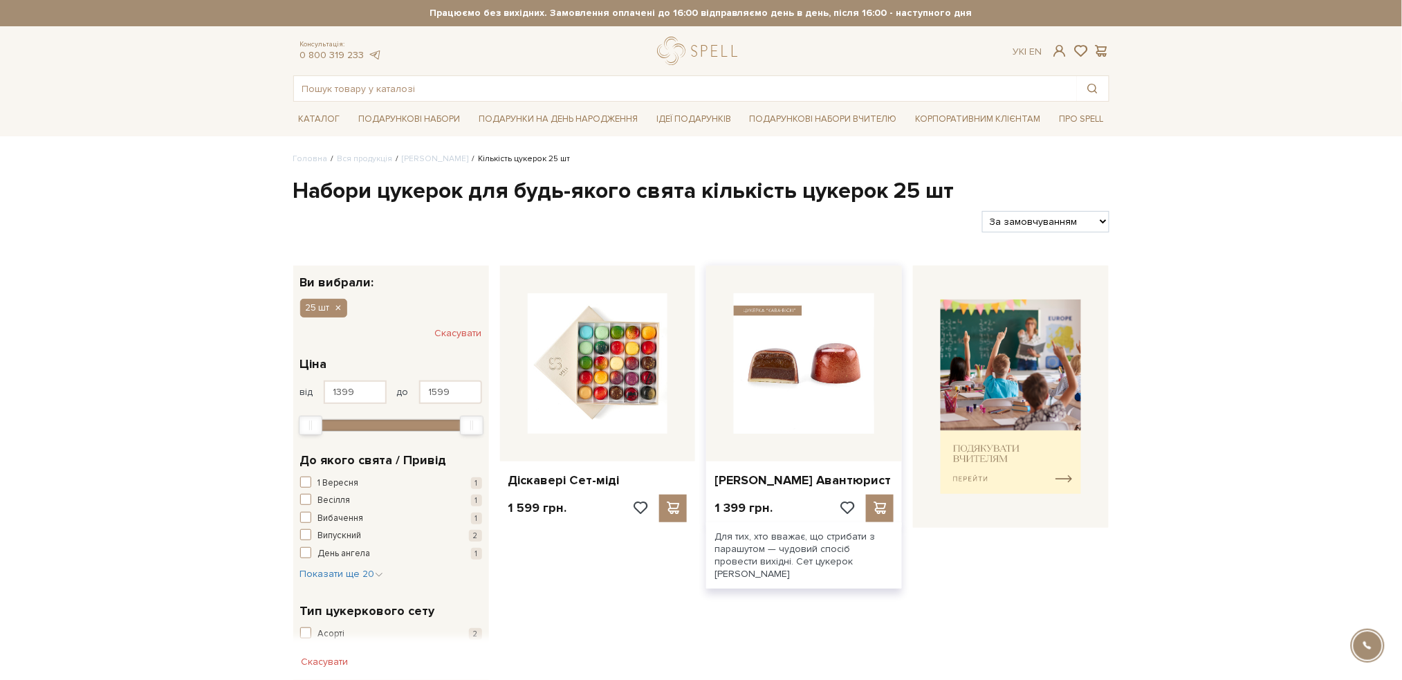
click at [772, 349] on img at bounding box center [804, 363] width 140 height 140
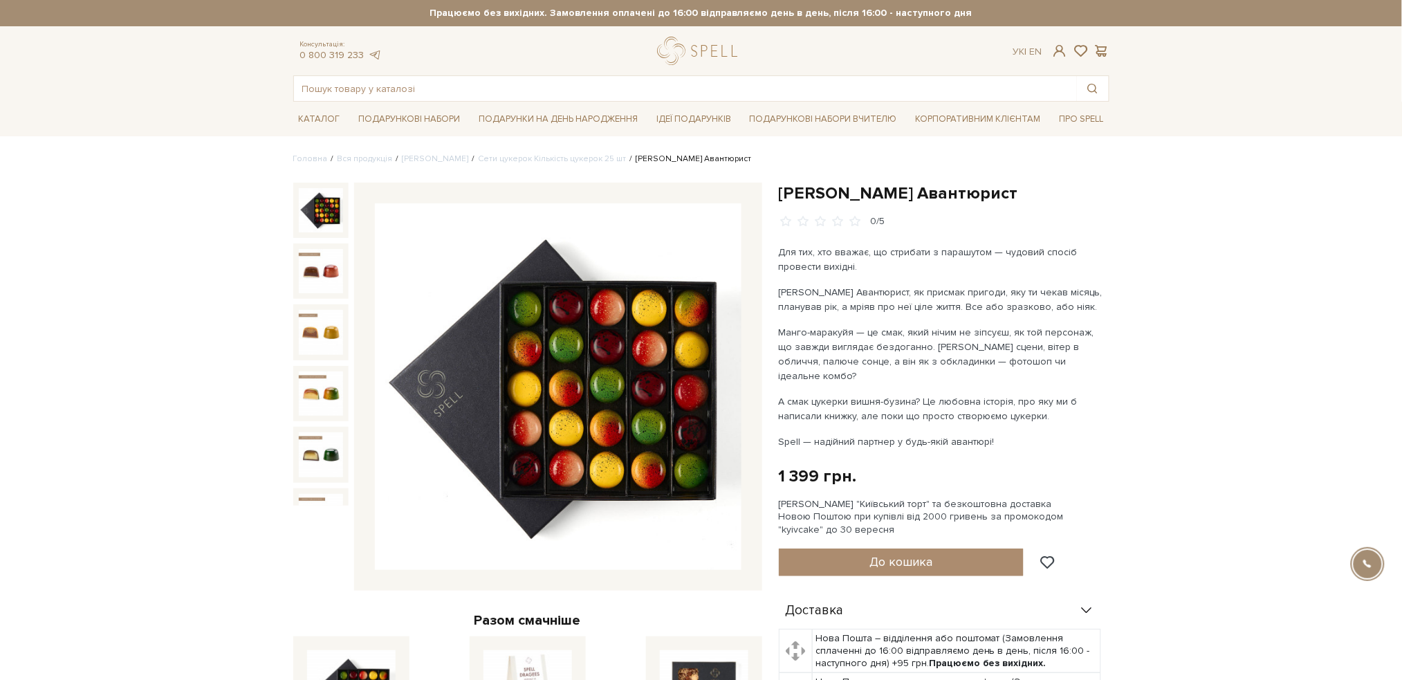
click at [516, 284] on img at bounding box center [558, 386] width 367 height 367
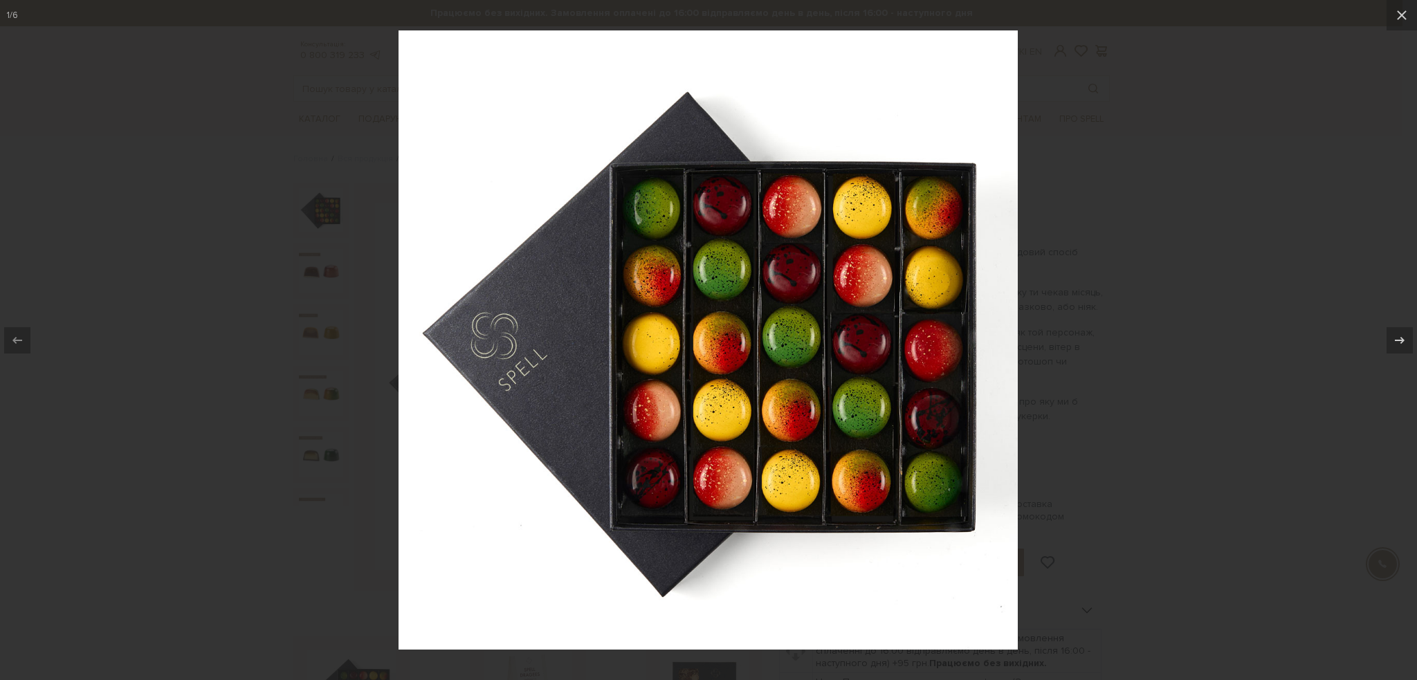
click at [1100, 450] on div at bounding box center [708, 340] width 1417 height 680
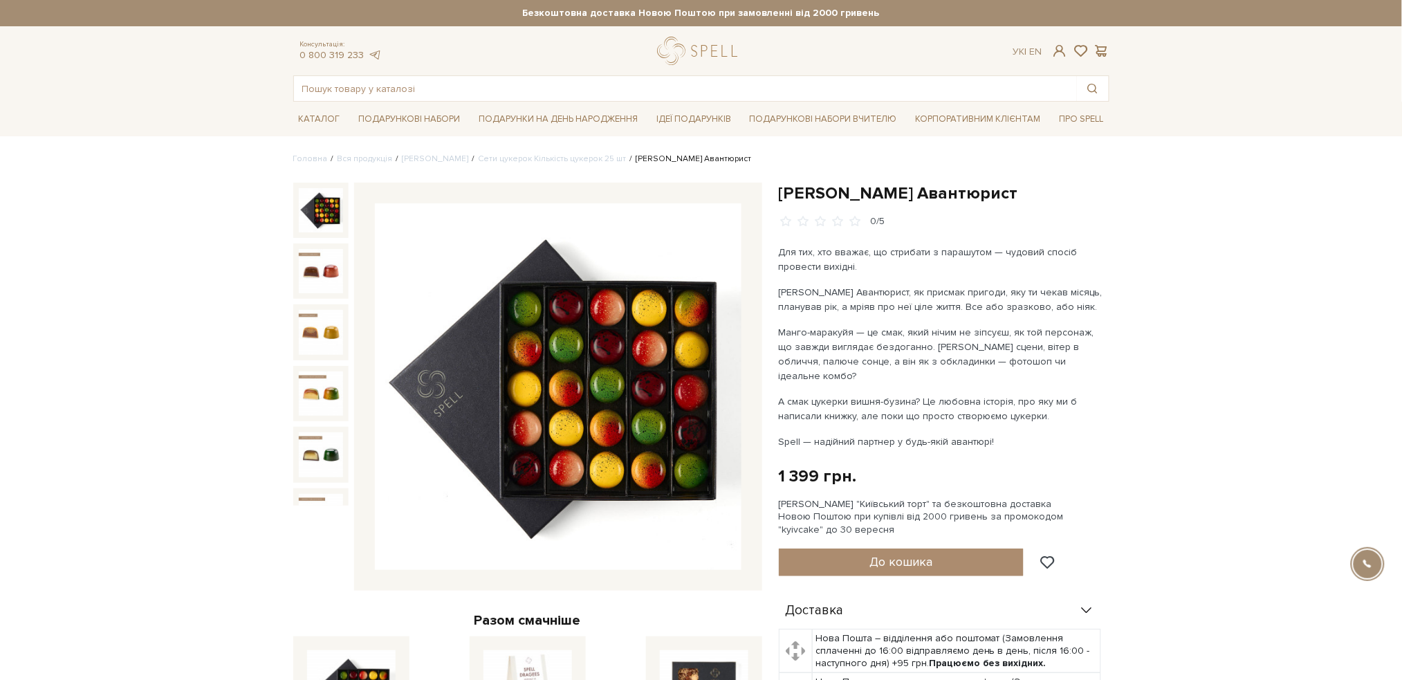
click at [636, 393] on img at bounding box center [558, 386] width 367 height 367
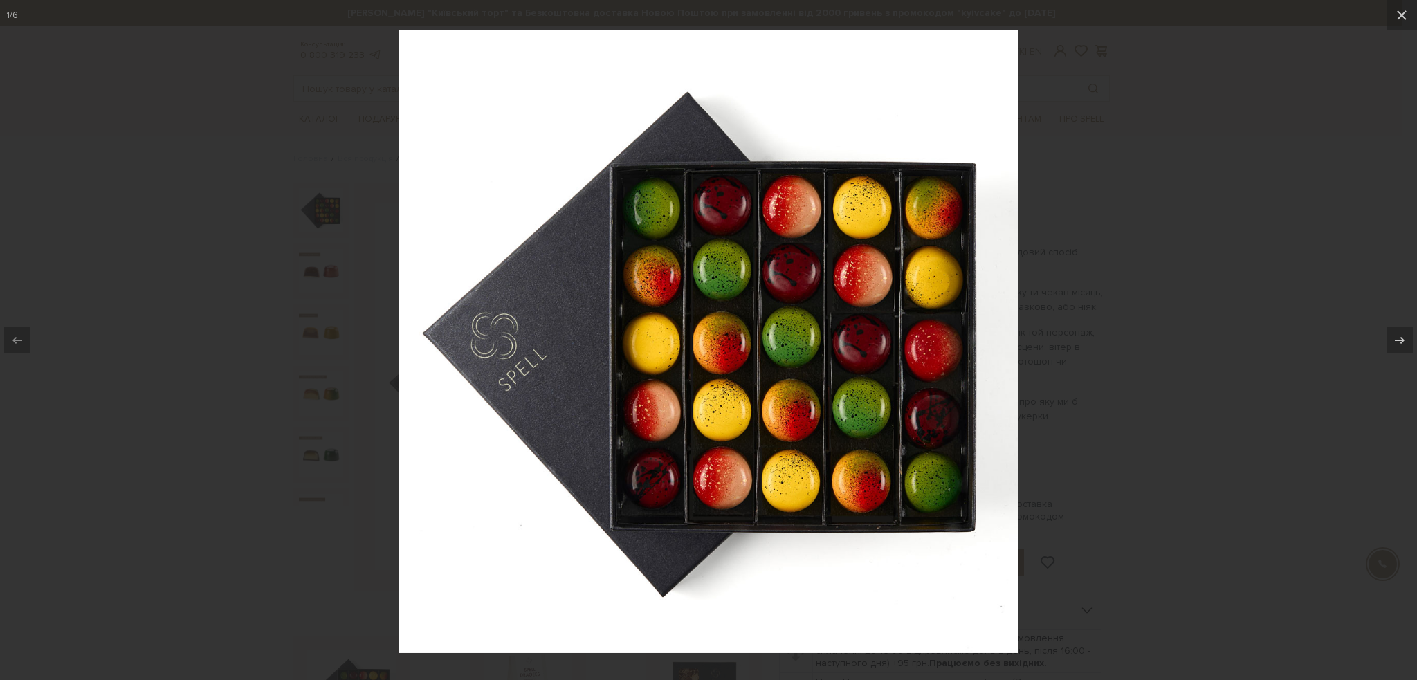
click at [1154, 171] on div at bounding box center [708, 340] width 1417 height 680
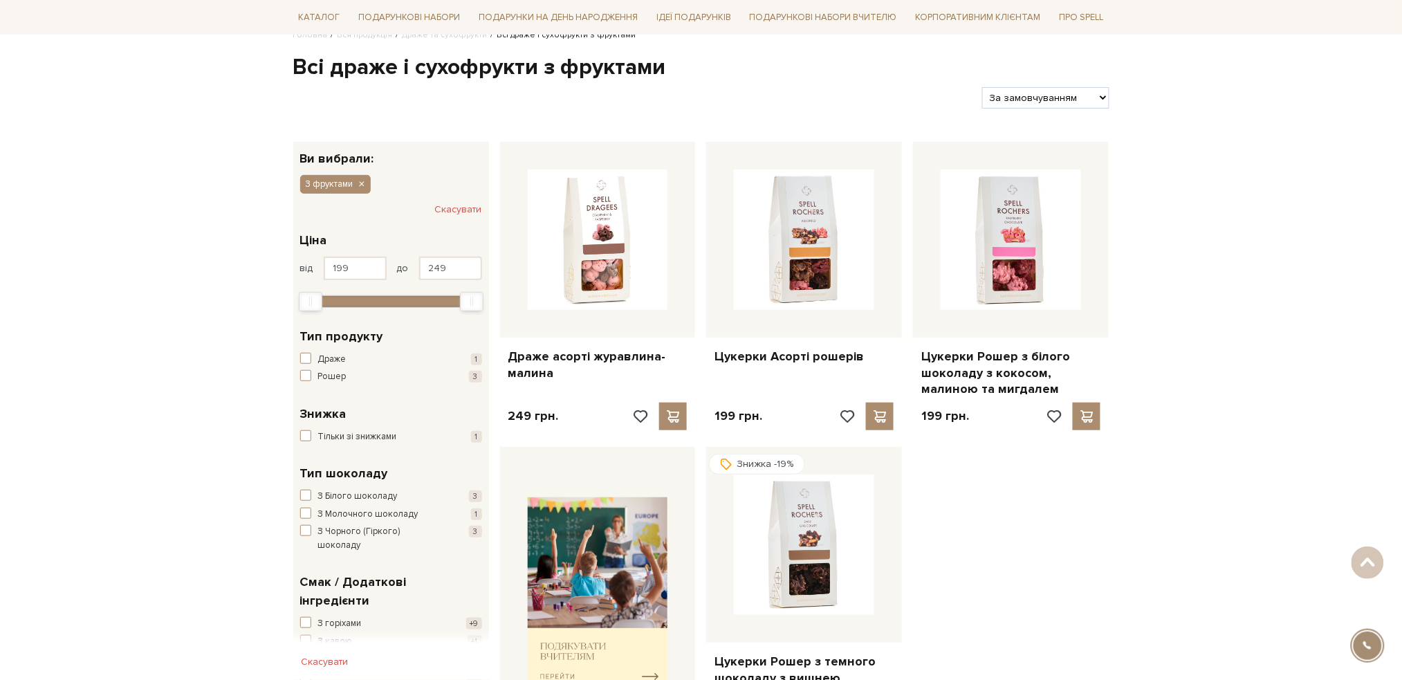
scroll to position [92, 0]
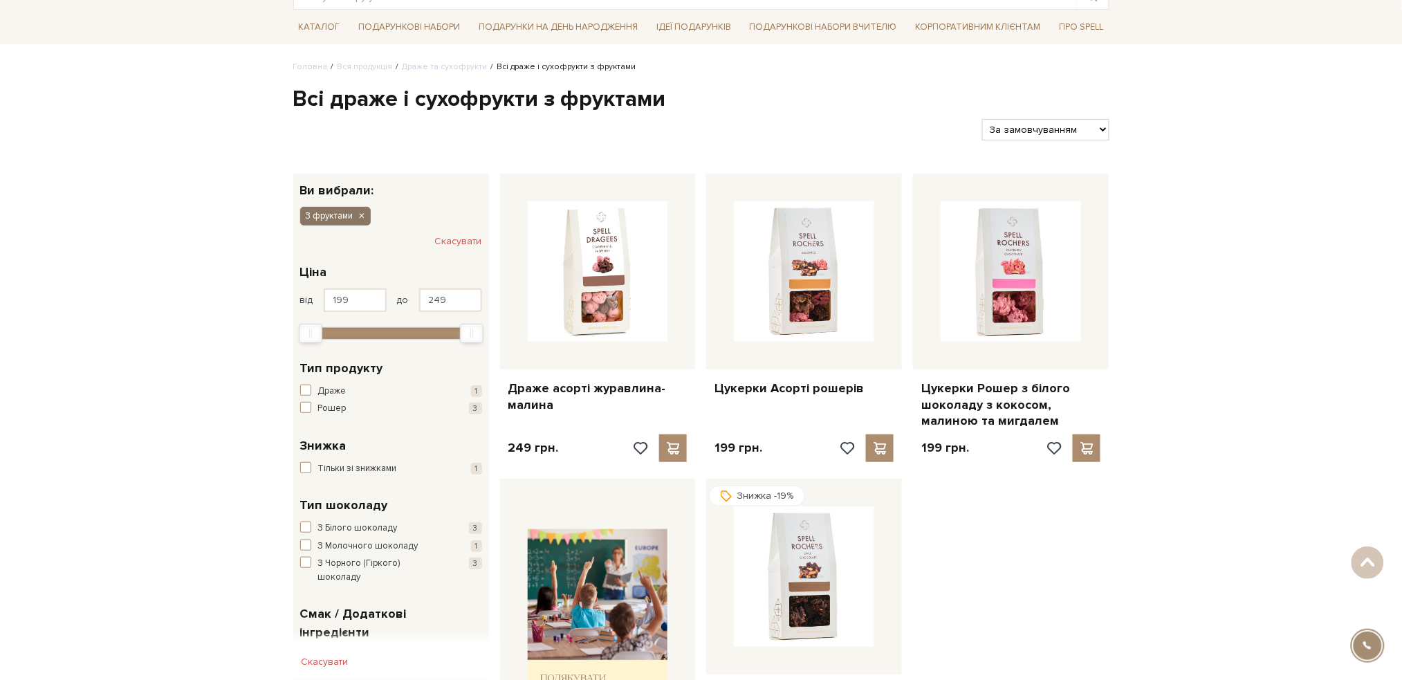
click at [362, 214] on icon "button" at bounding box center [361, 216] width 8 height 12
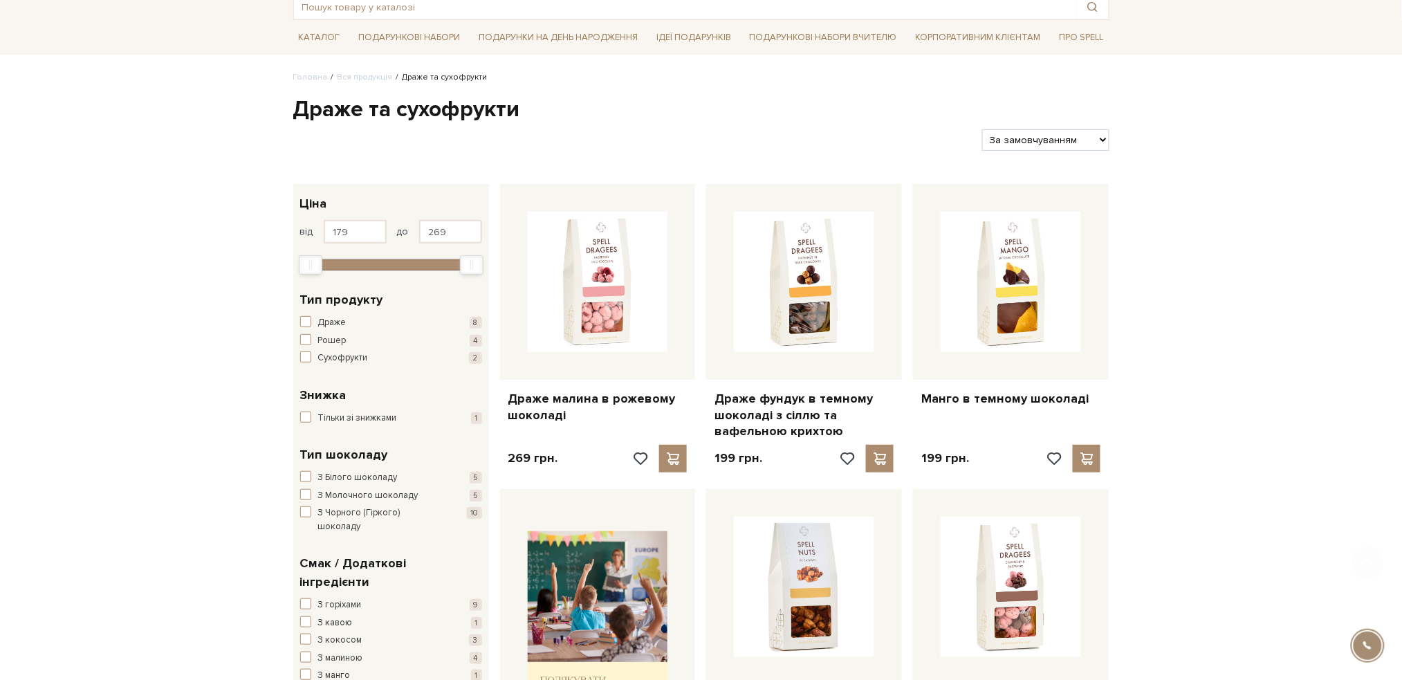
scroll to position [92, 0]
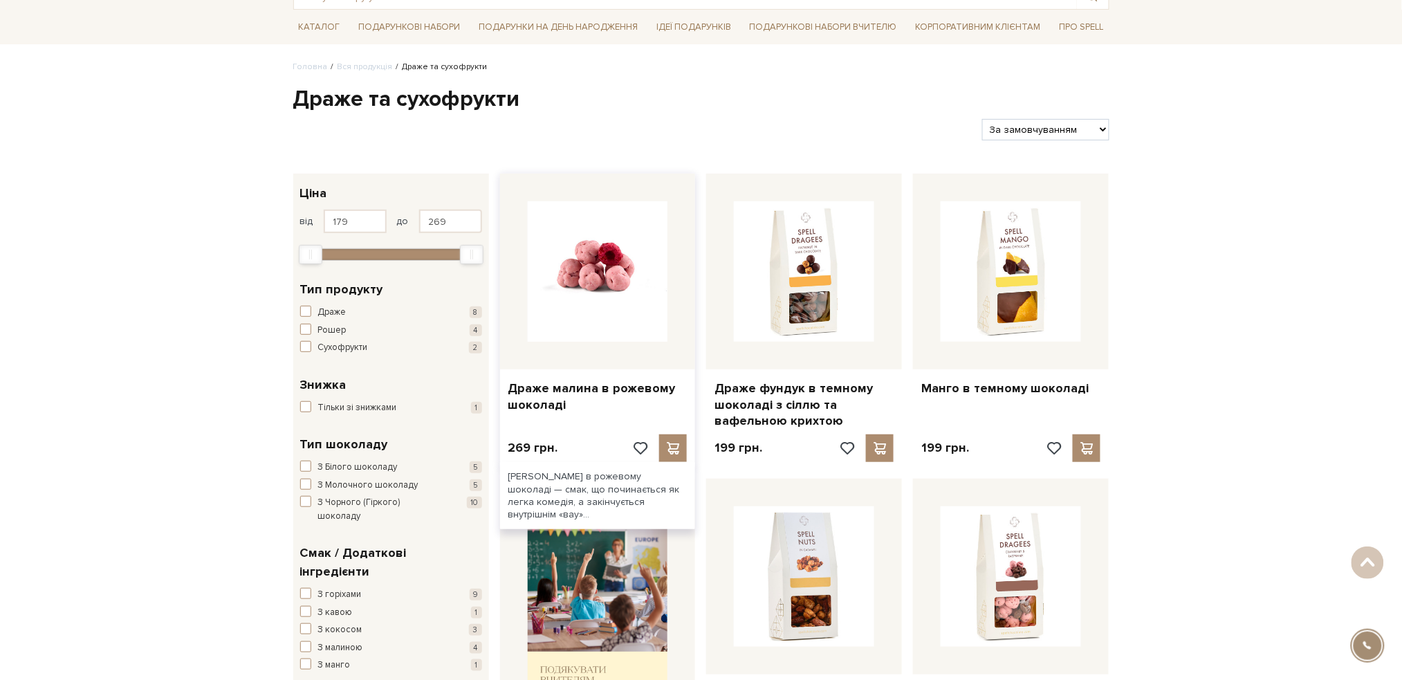
click at [580, 290] on img at bounding box center [598, 271] width 140 height 140
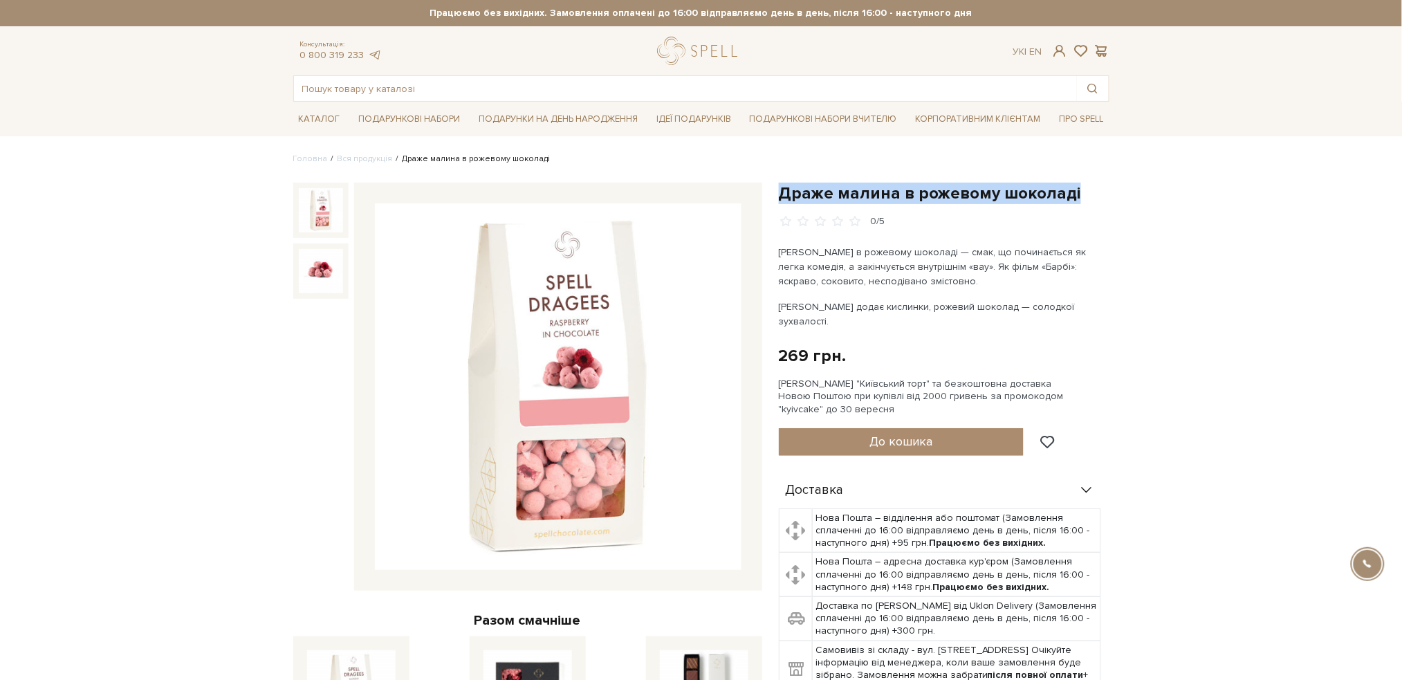
drag, startPoint x: 1083, startPoint y: 198, endPoint x: 781, endPoint y: 194, distance: 301.6
click at [781, 194] on h1 "Драже малина в рожевому шоколаді" at bounding box center [944, 193] width 331 height 21
copy h1 "Драже малина в рожевому шоколаді"
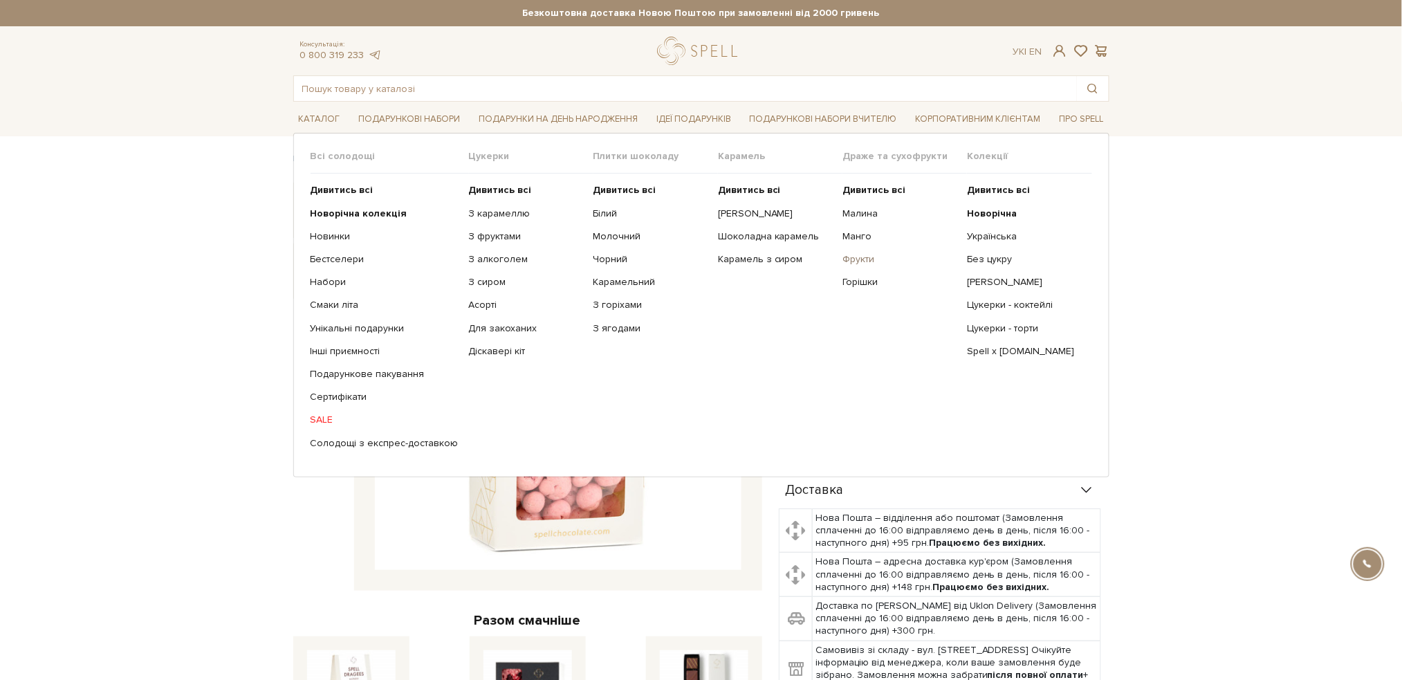
click at [859, 259] on link "Фрукти" at bounding box center [900, 259] width 114 height 12
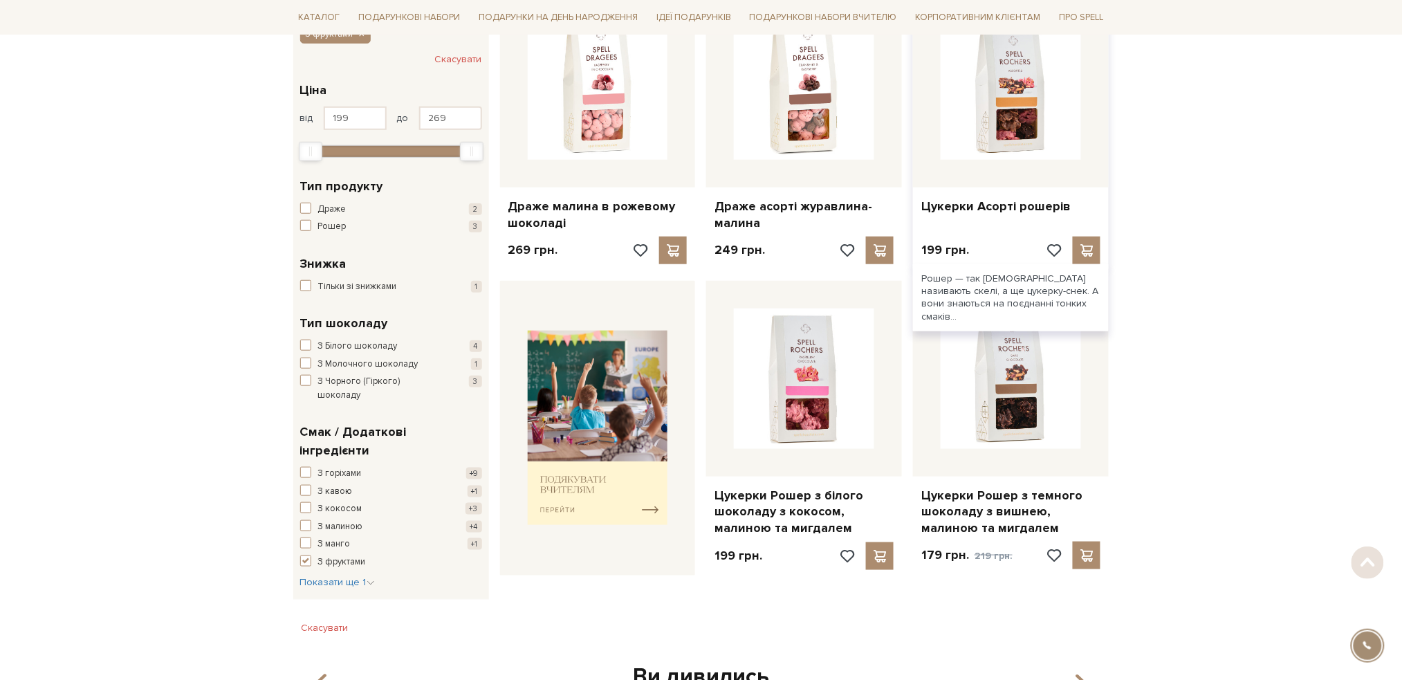
scroll to position [277, 0]
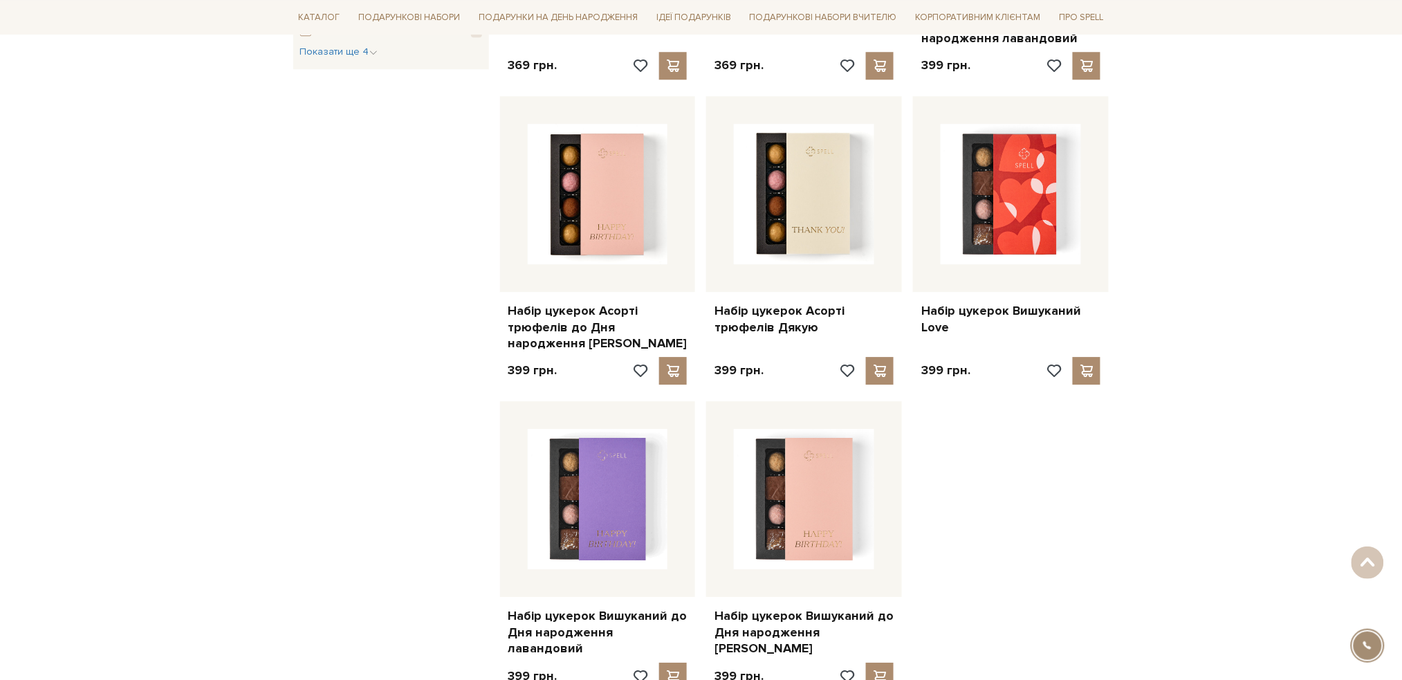
scroll to position [1844, 0]
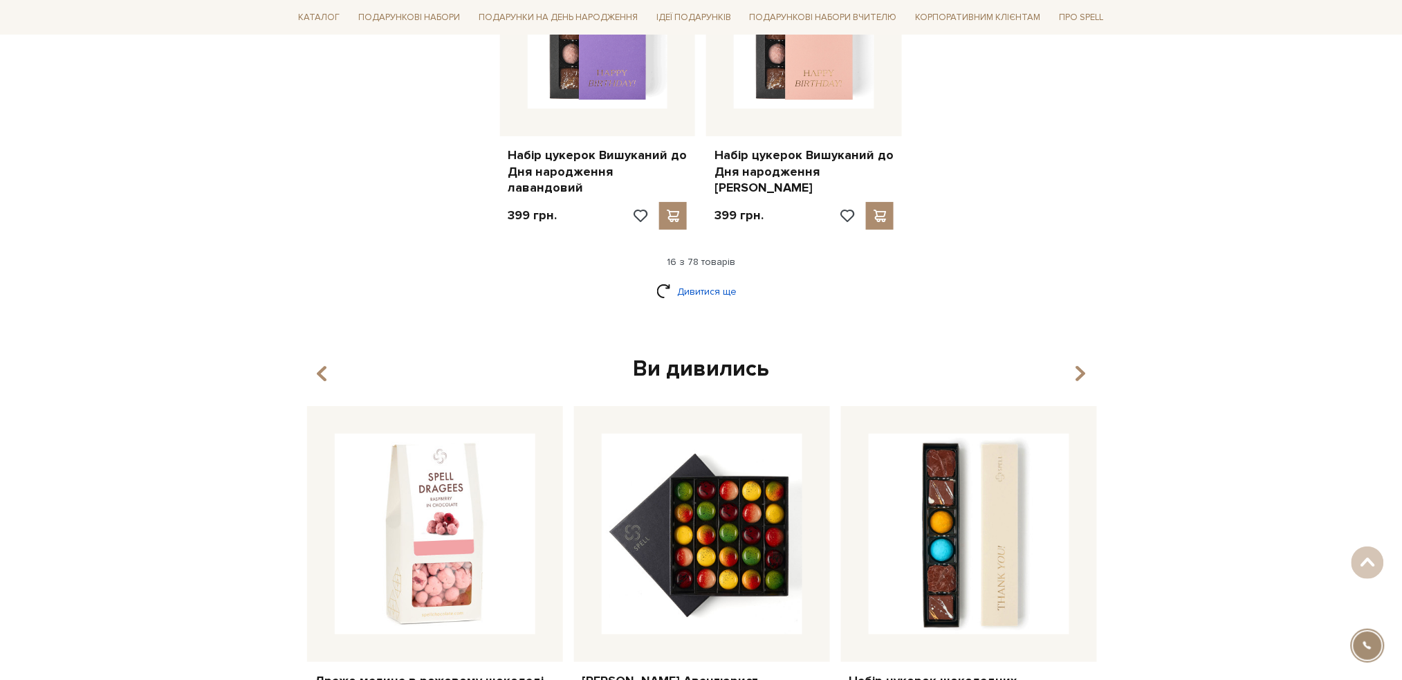
click at [709, 279] on link "Дивитися ще" at bounding box center [701, 291] width 90 height 24
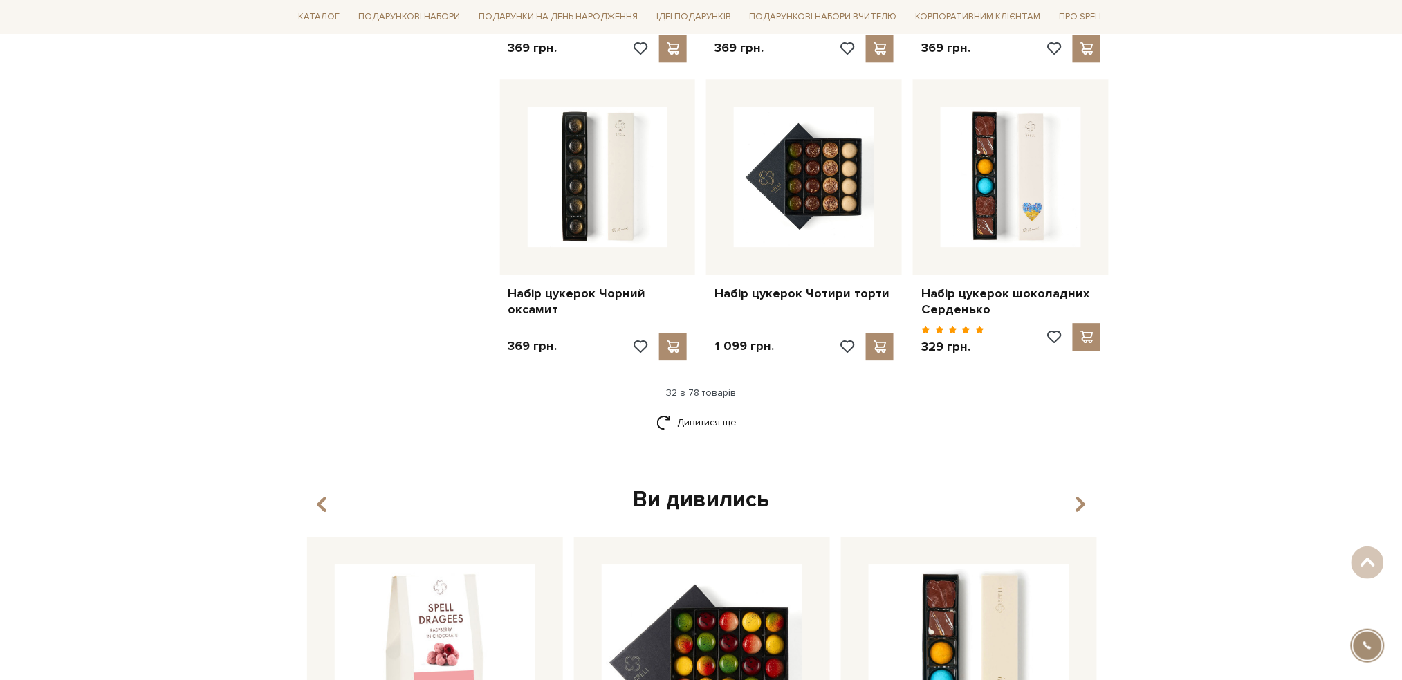
scroll to position [3228, 0]
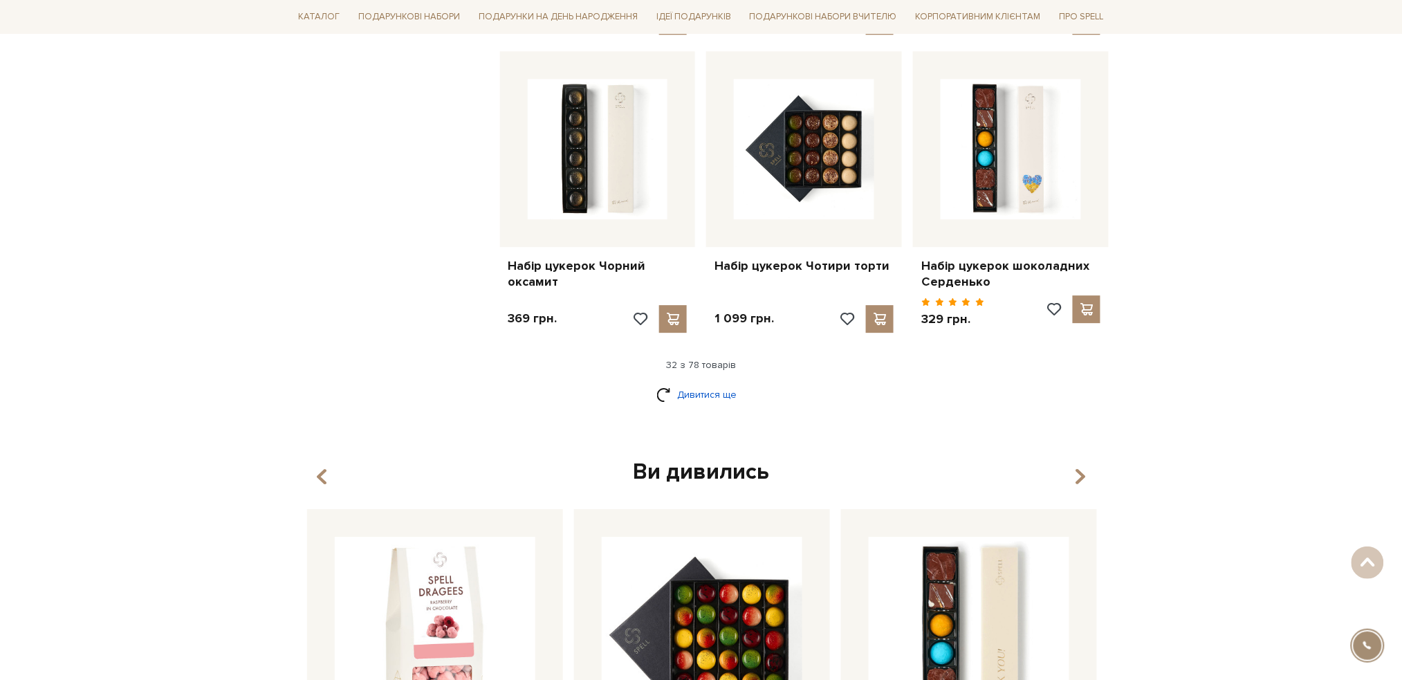
click at [712, 383] on link "Дивитися ще" at bounding box center [701, 395] width 90 height 24
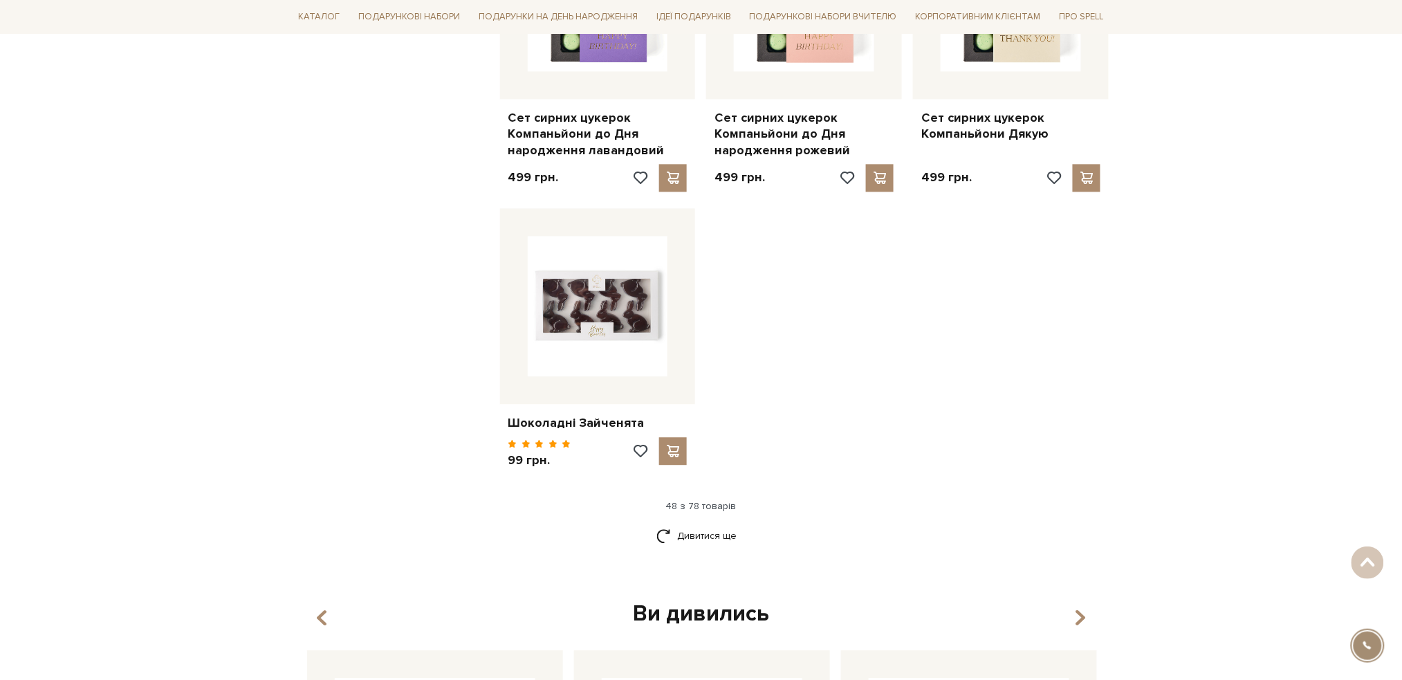
scroll to position [4980, 0]
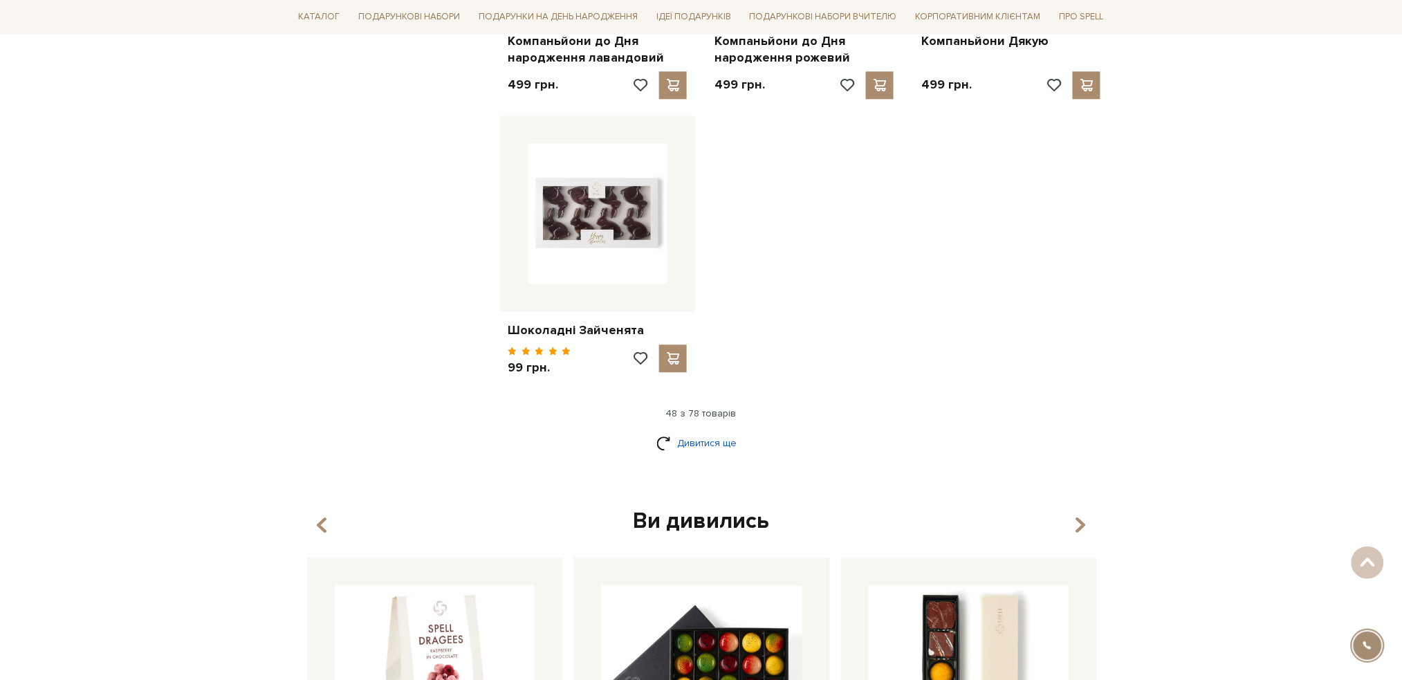
click at [692, 431] on link "Дивитися ще" at bounding box center [701, 443] width 90 height 24
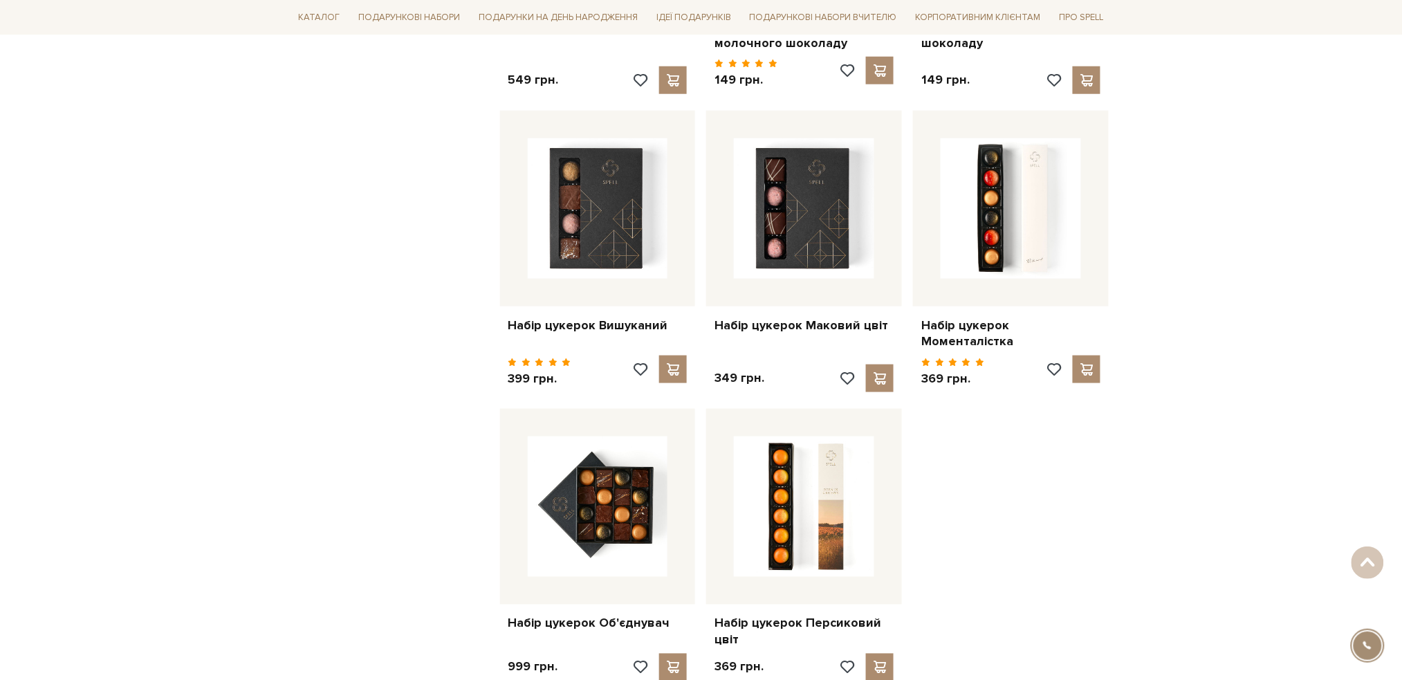
scroll to position [6548, 0]
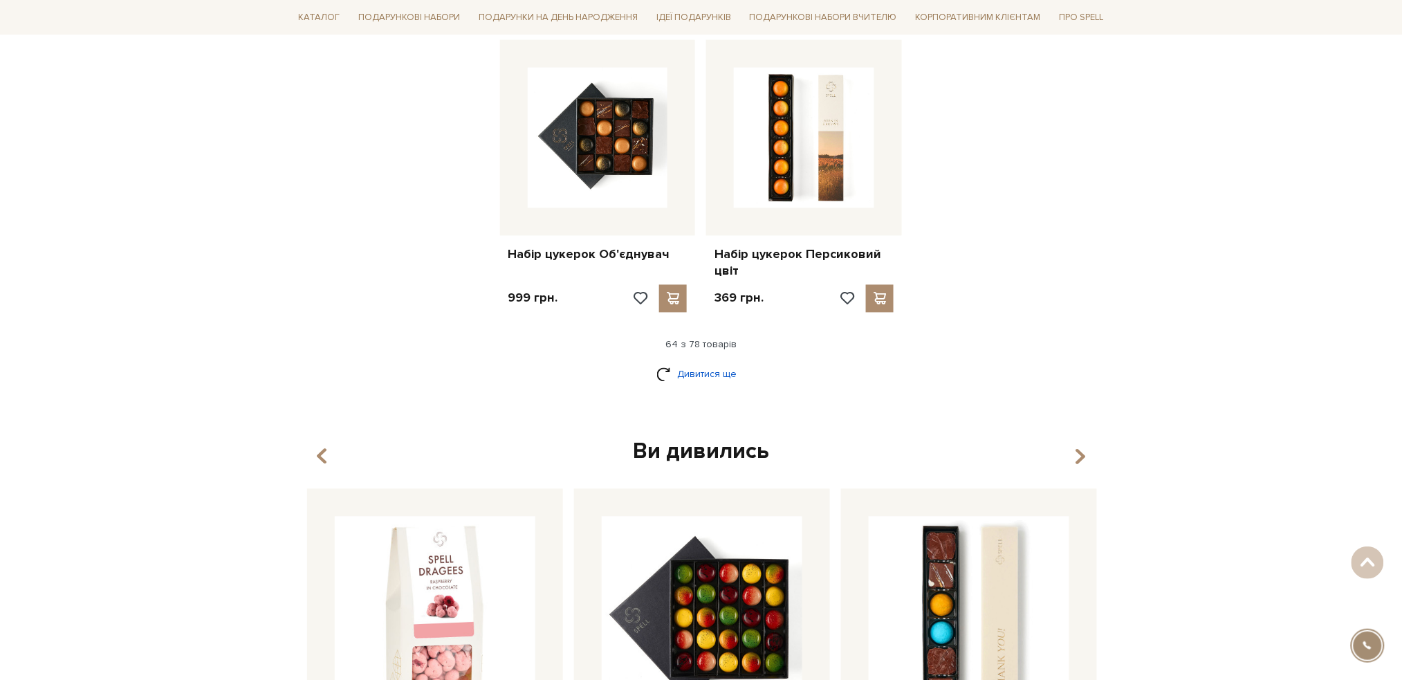
click at [712, 362] on link "Дивитися ще" at bounding box center [701, 374] width 90 height 24
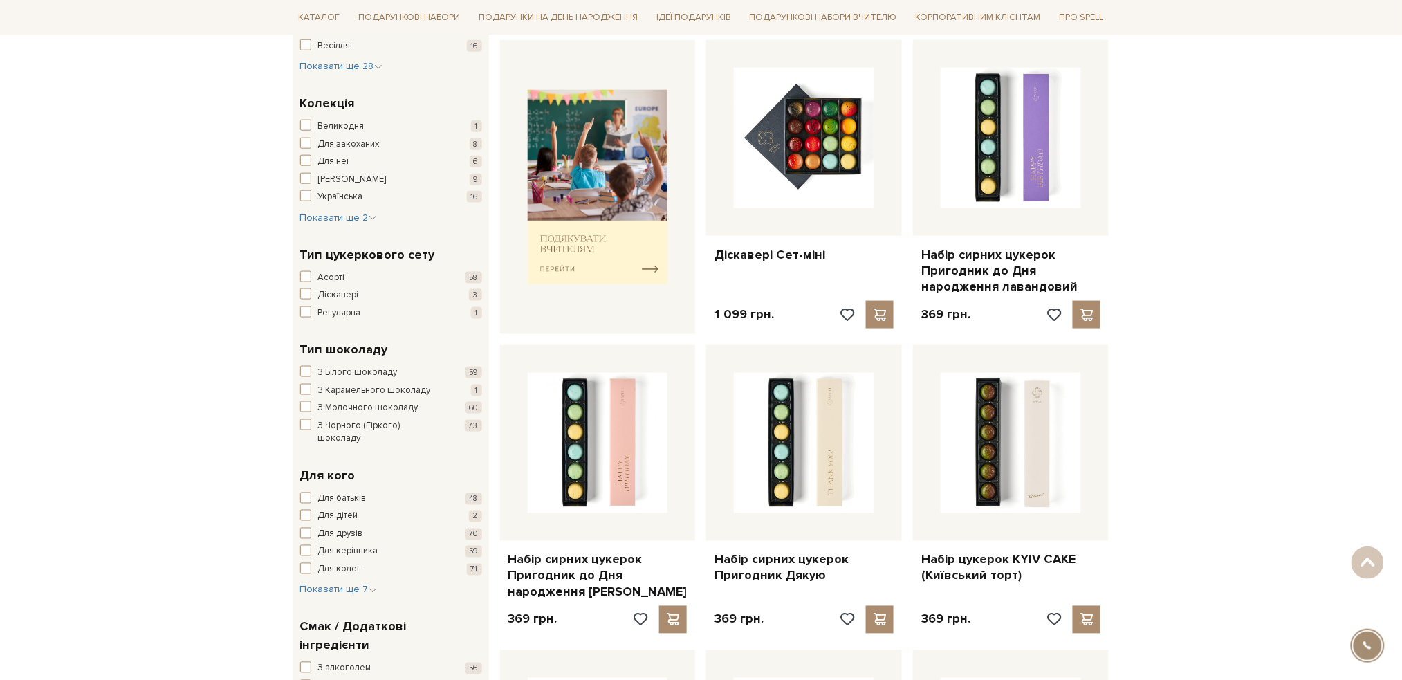
scroll to position [0, 0]
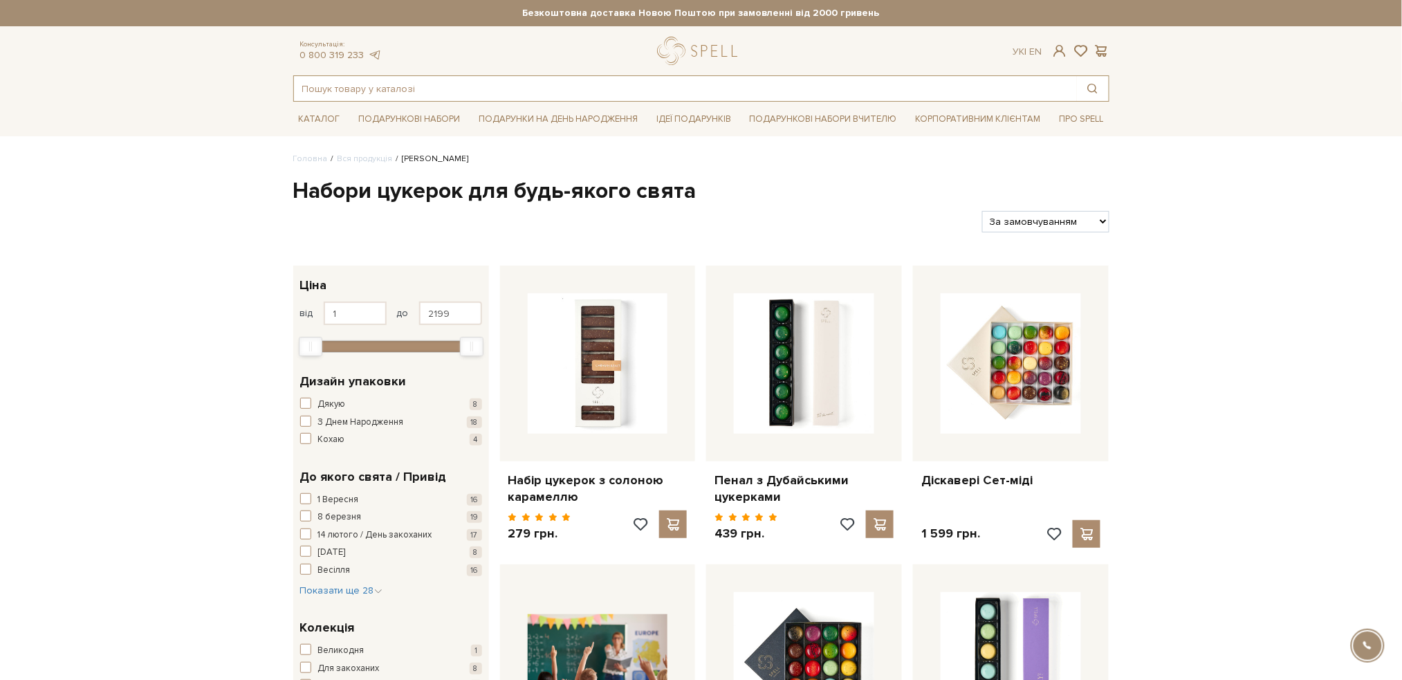
click at [467, 84] on input "text" at bounding box center [685, 88] width 783 height 25
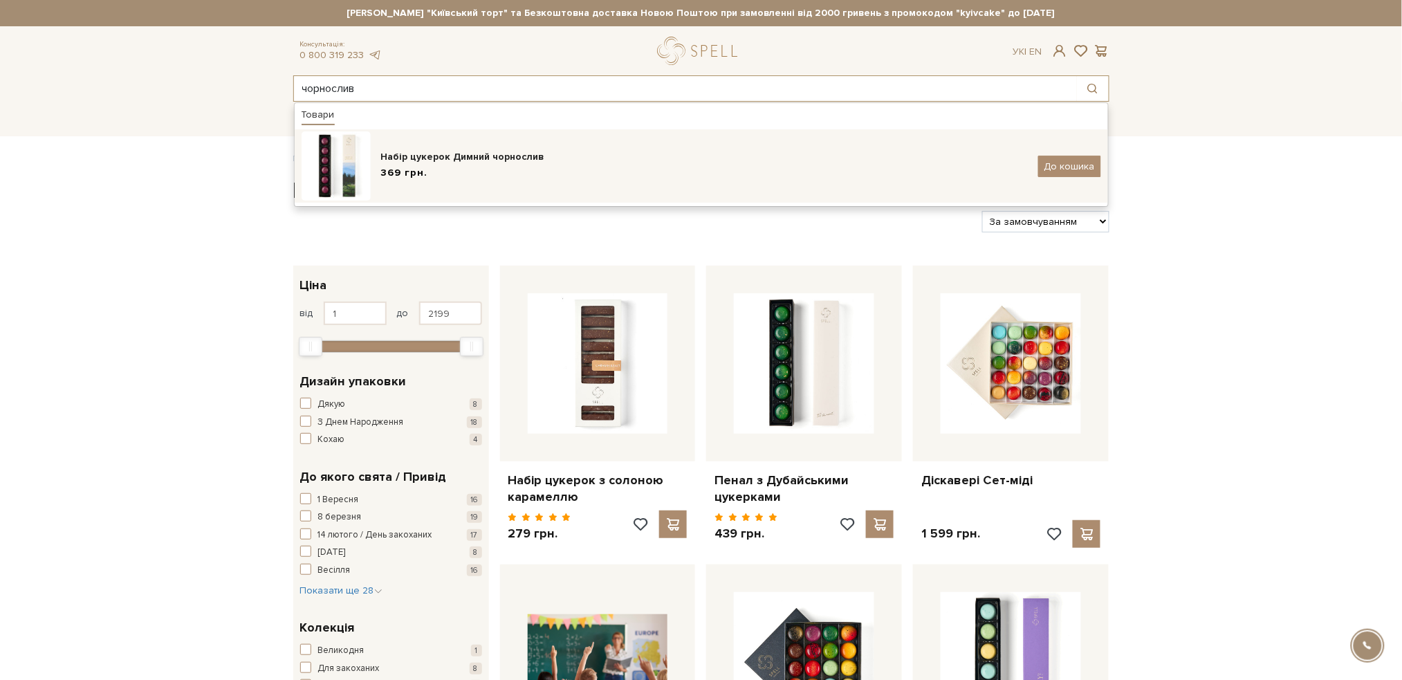
type input "чорнослив"
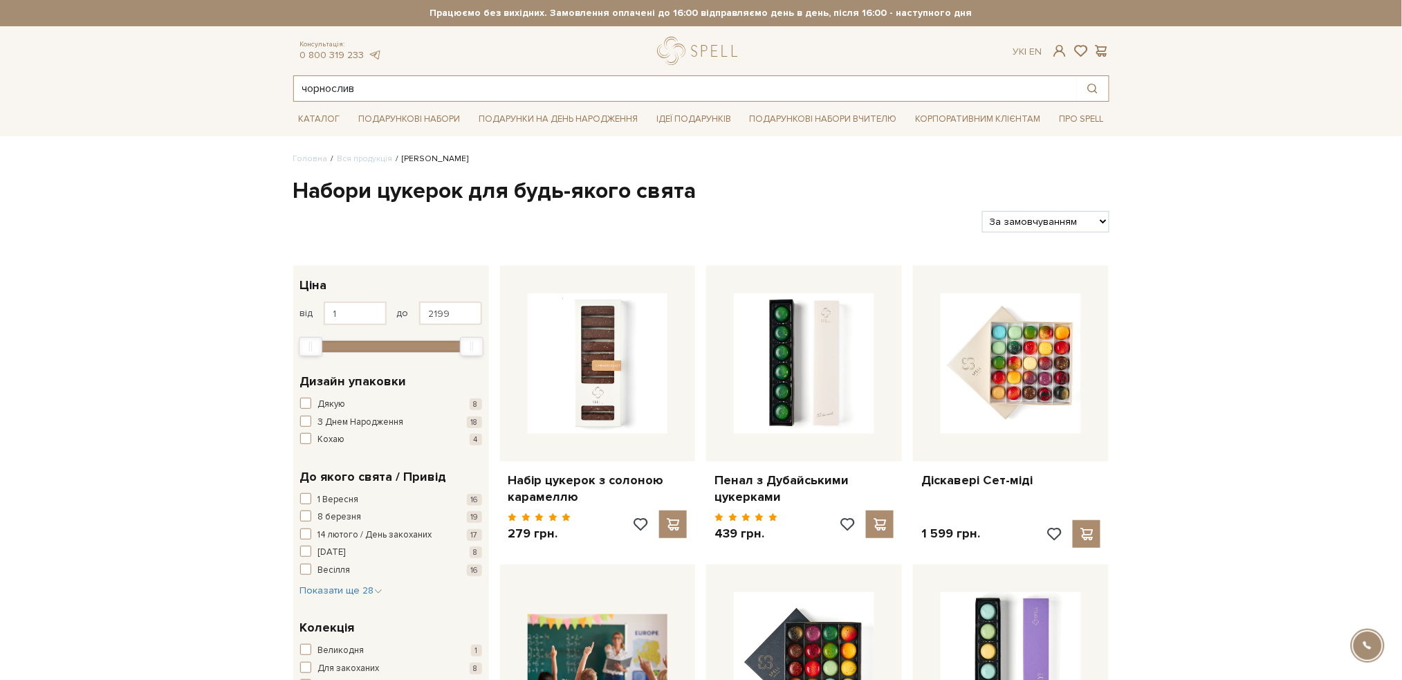
click at [386, 91] on input "чорнослив" at bounding box center [685, 88] width 783 height 25
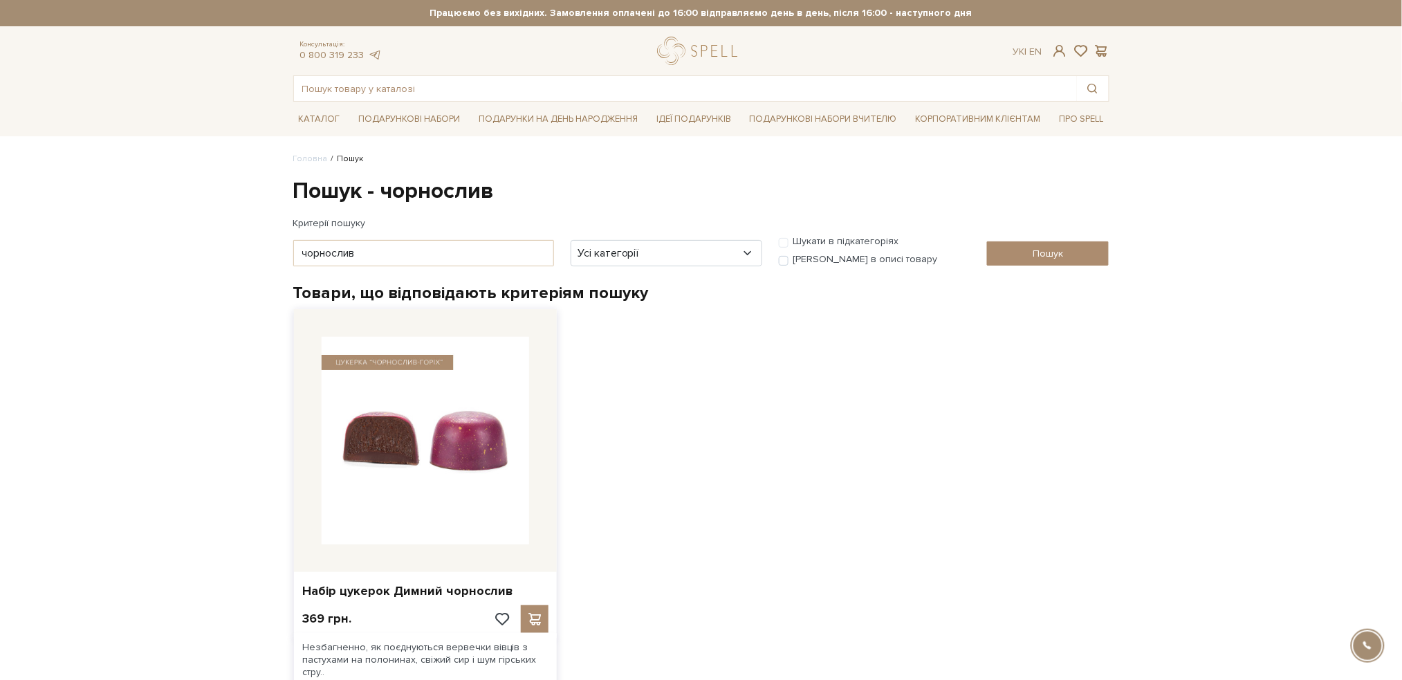
click at [448, 451] on img at bounding box center [426, 441] width 208 height 208
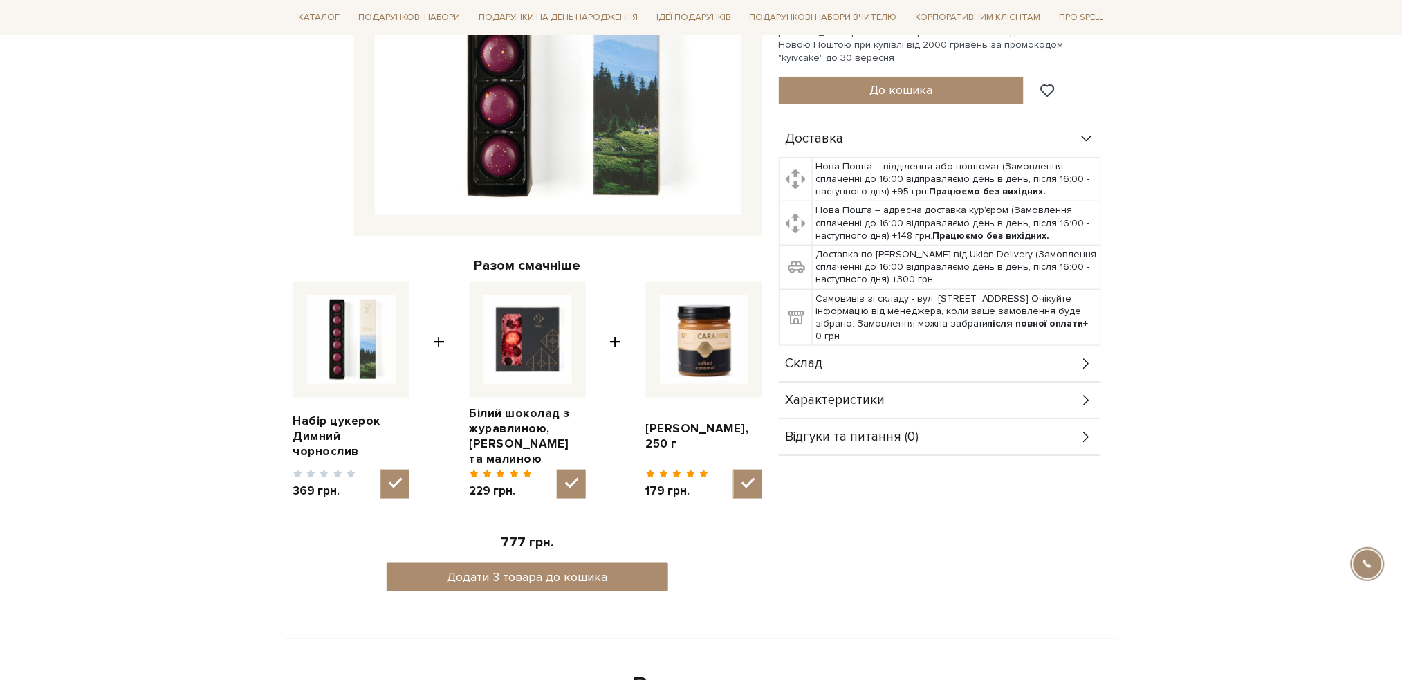
scroll to position [461, 0]
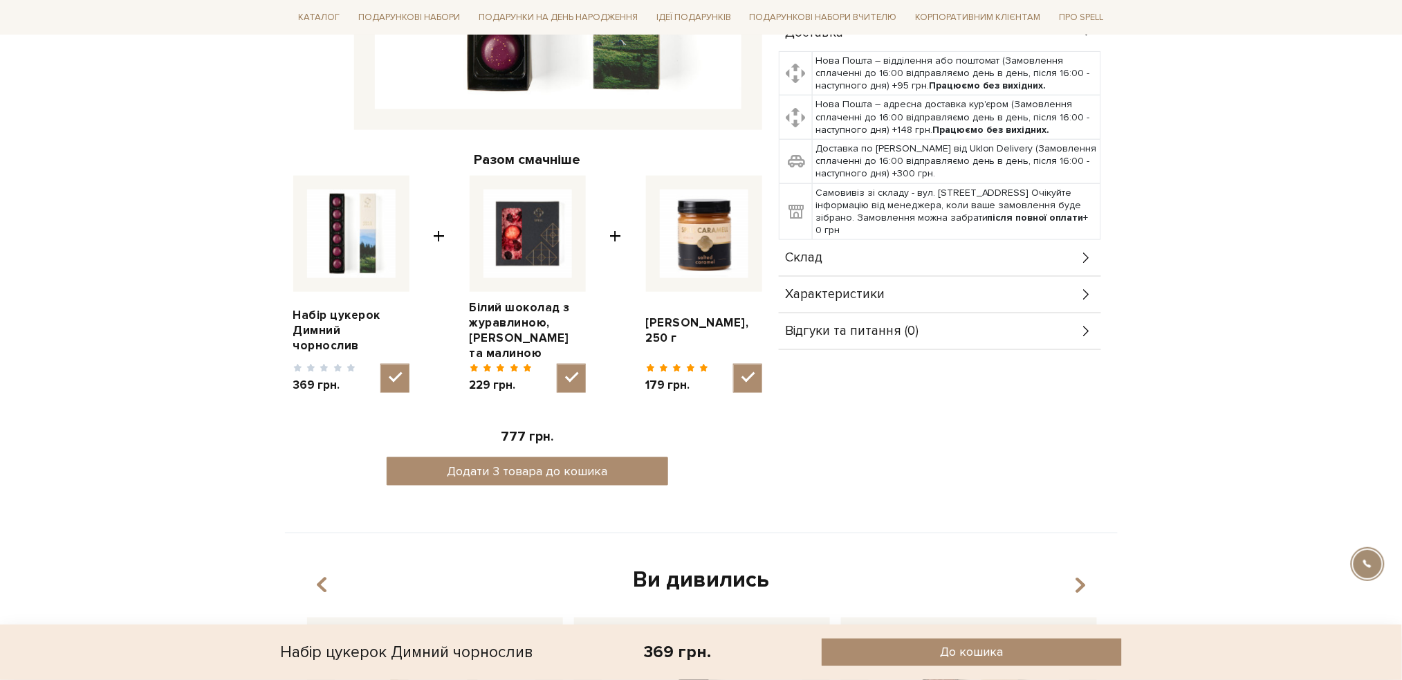
click at [1099, 241] on div "Склад" at bounding box center [940, 258] width 322 height 36
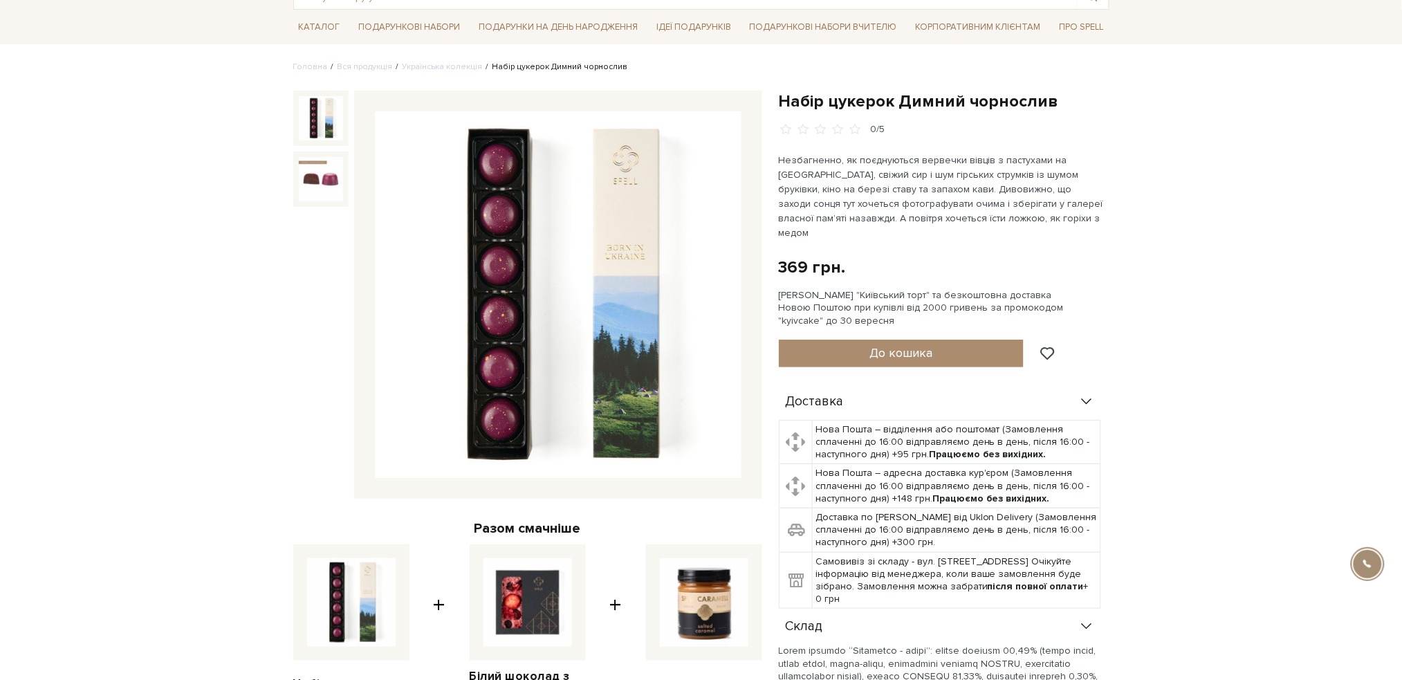
scroll to position [0, 0]
